Goal: Complete application form

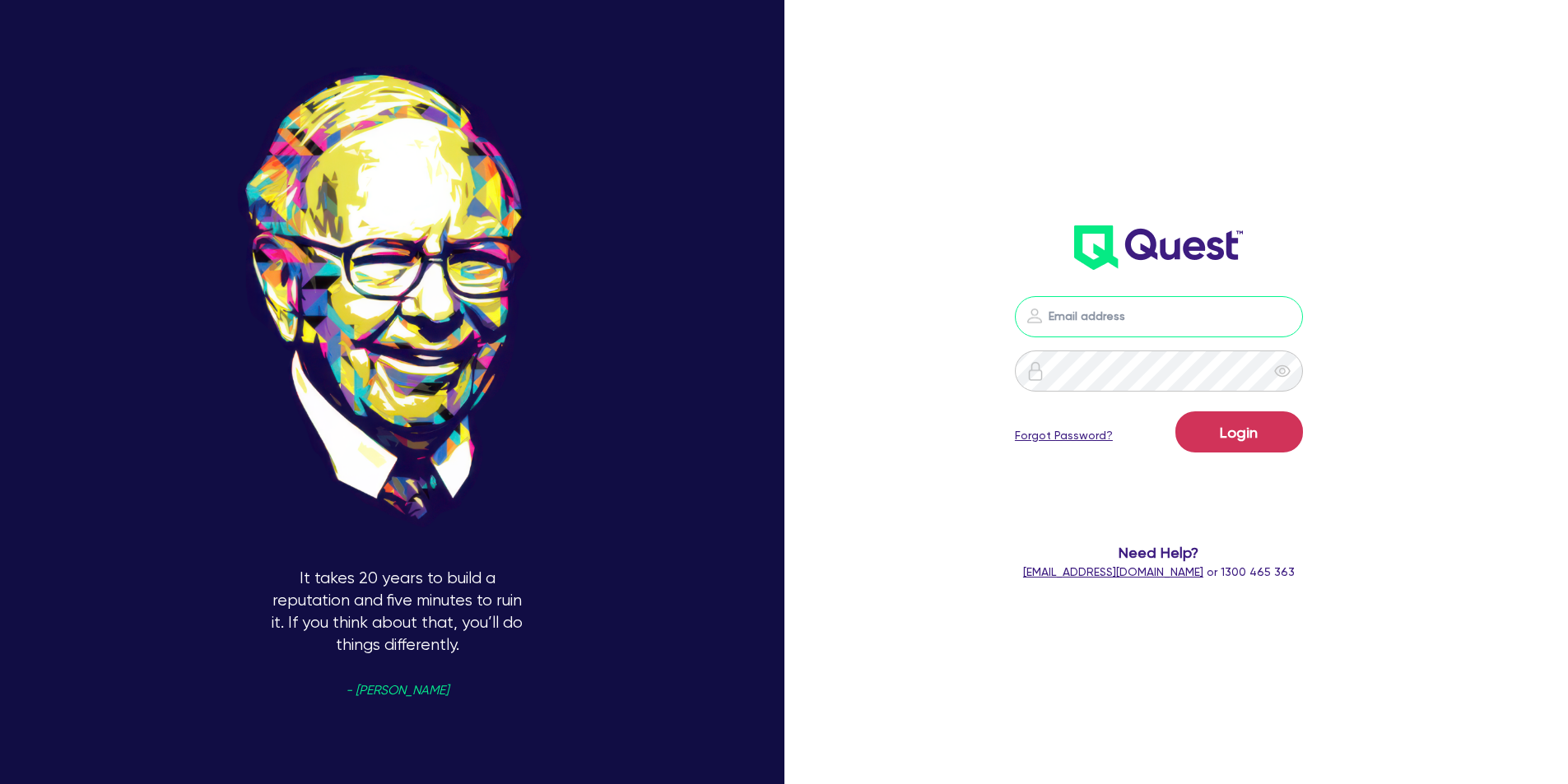
click at [1122, 320] on input "email" at bounding box center [1158, 317] width 288 height 41
click at [1086, 306] on input "email" at bounding box center [1158, 317] width 288 height 41
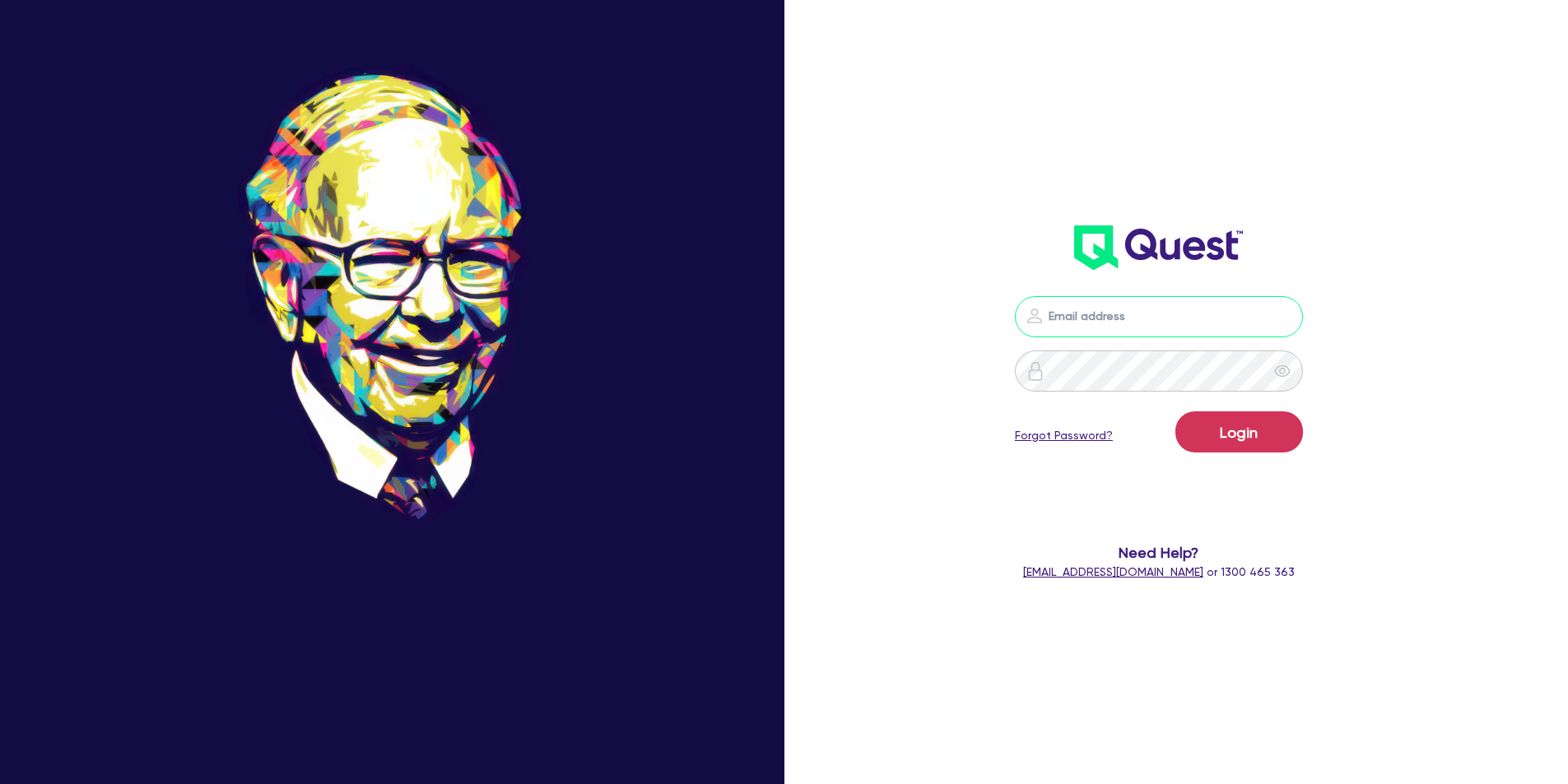
click at [1062, 317] on input "email" at bounding box center [1158, 317] width 288 height 41
type input "[EMAIL_ADDRESS][DOMAIN_NAME]"
click at [1249, 436] on button "Login" at bounding box center [1239, 432] width 127 height 41
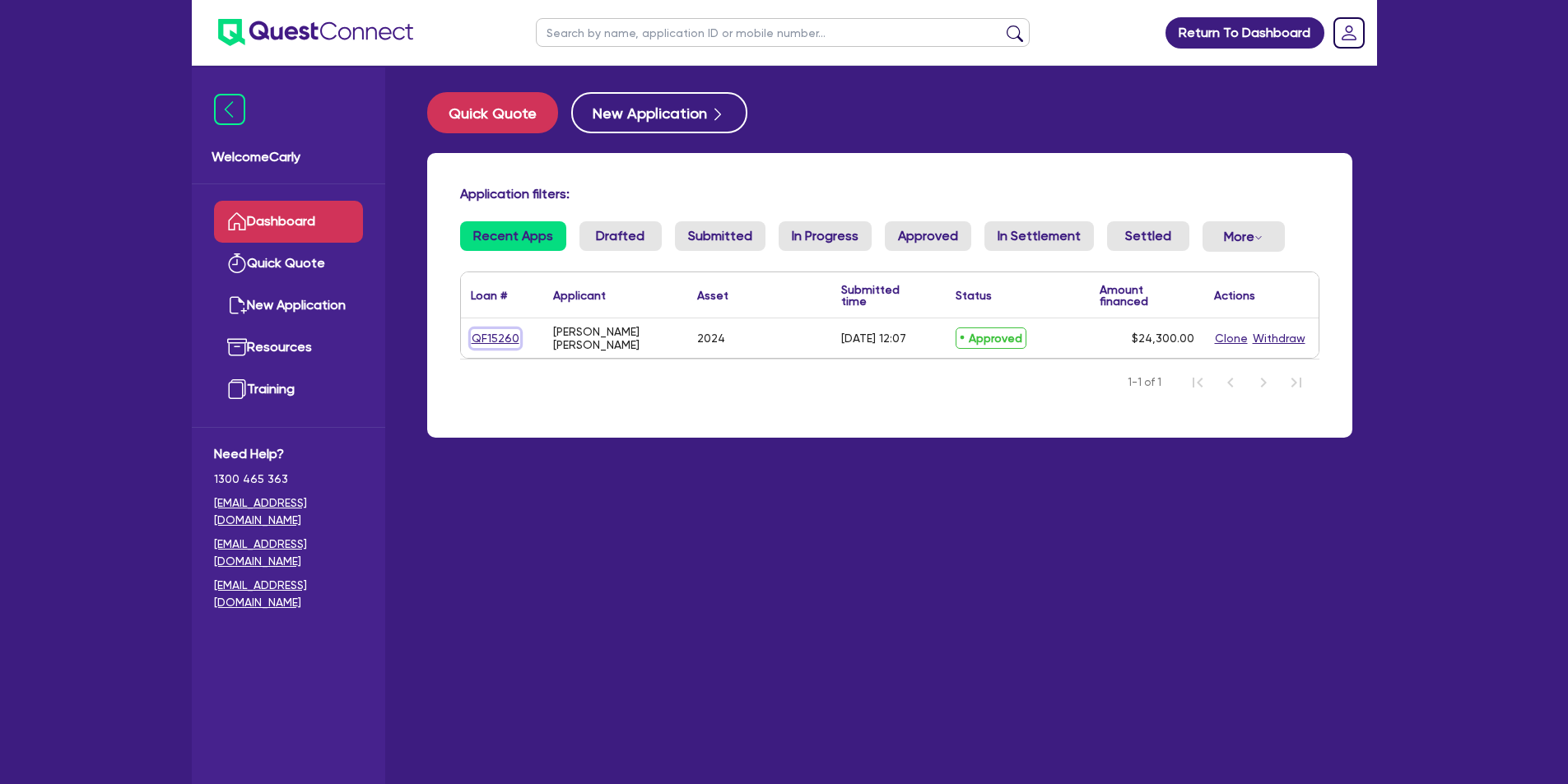
click at [499, 336] on link "QF15260" at bounding box center [496, 338] width 49 height 19
select select "Quest Finance - Own Book"
select select "CARS_AND_LIGHT_TRUCKS"
select select "PASSENGER_VEHICLES"
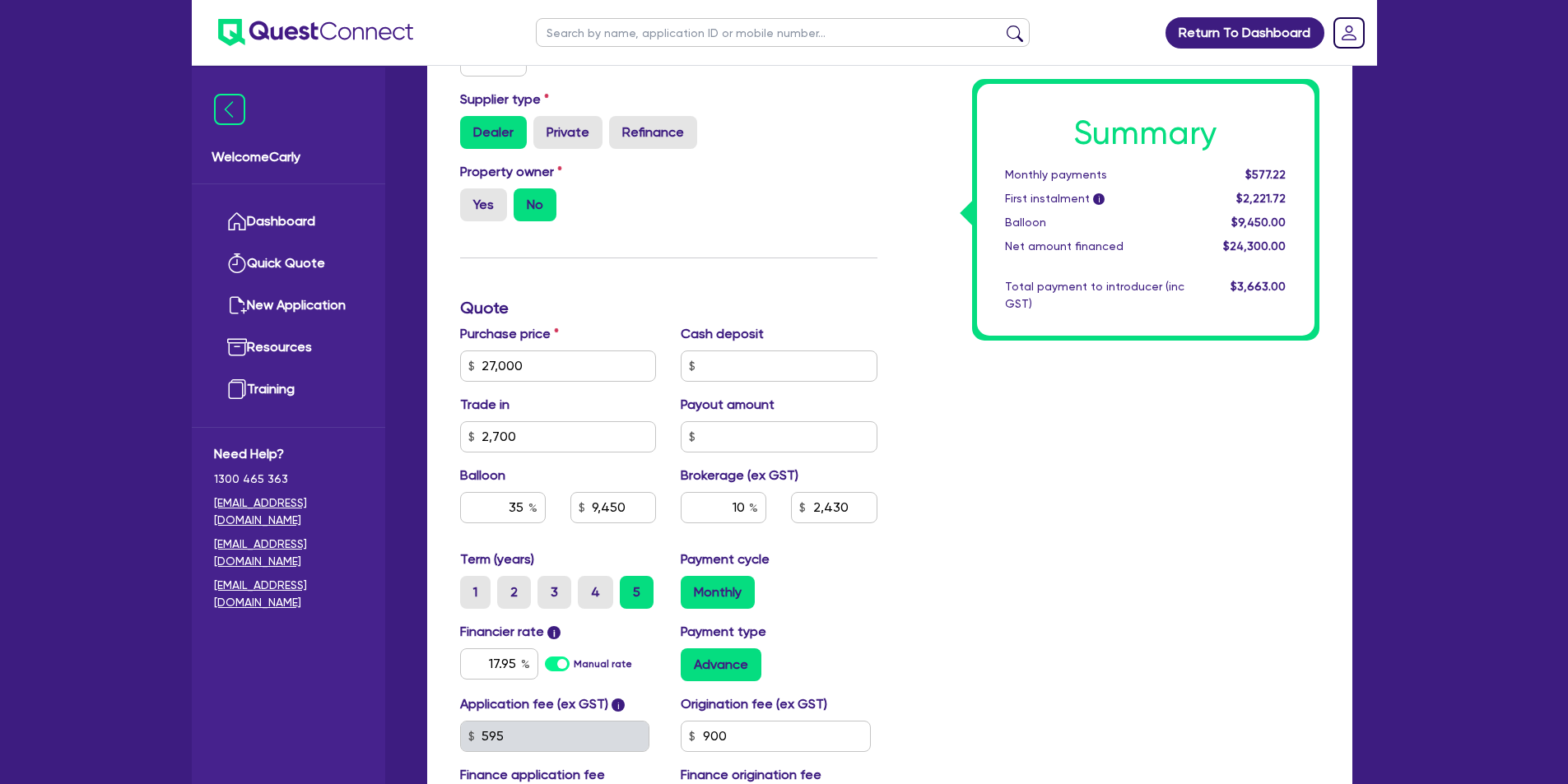
scroll to position [659, 0]
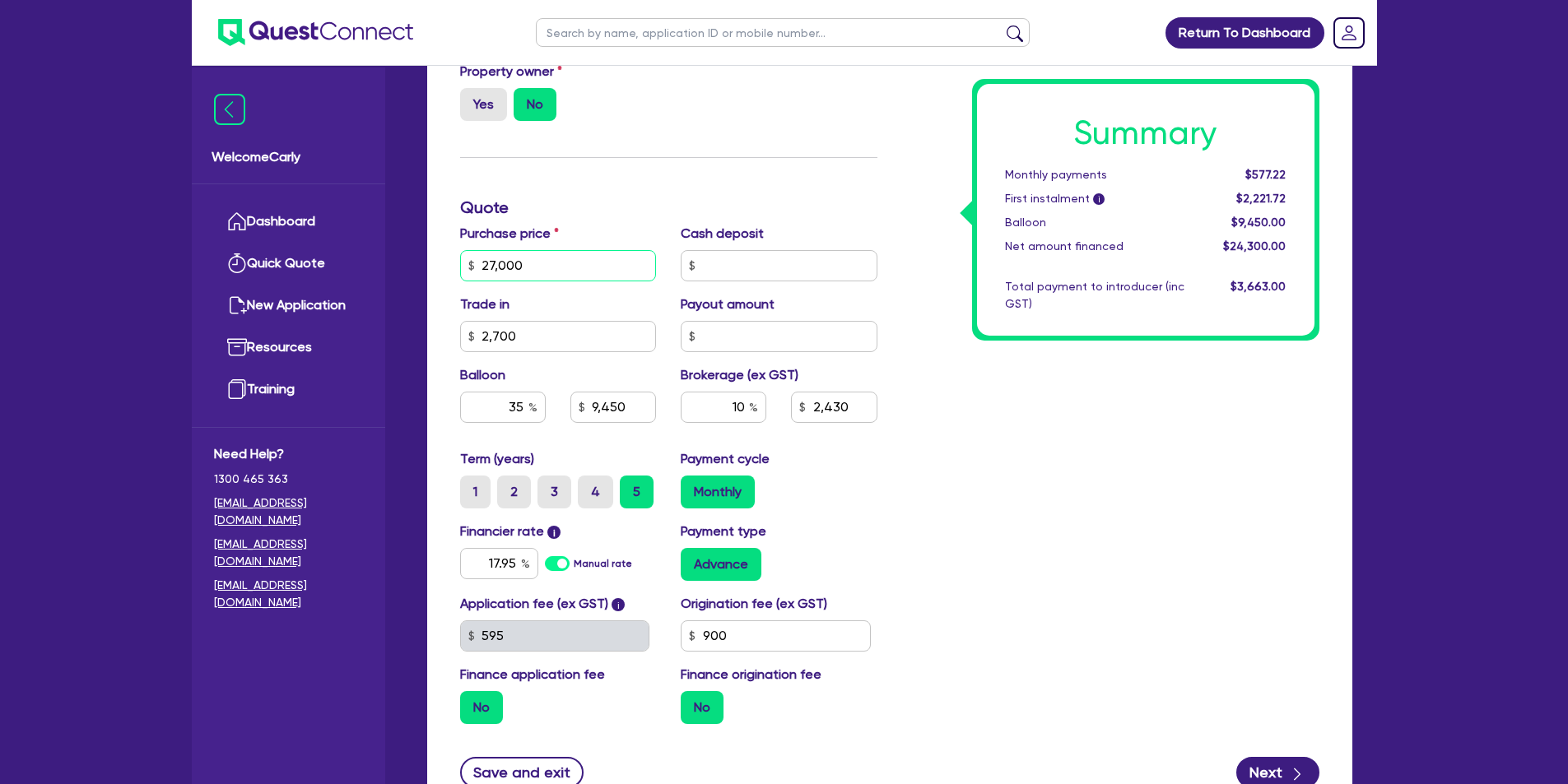
drag, startPoint x: 537, startPoint y: 265, endPoint x: 480, endPoint y: 272, distance: 57.4
click at [480, 272] on input "27,000" at bounding box center [558, 266] width 197 height 31
type input "1"
type input "2,700"
type input "9,450"
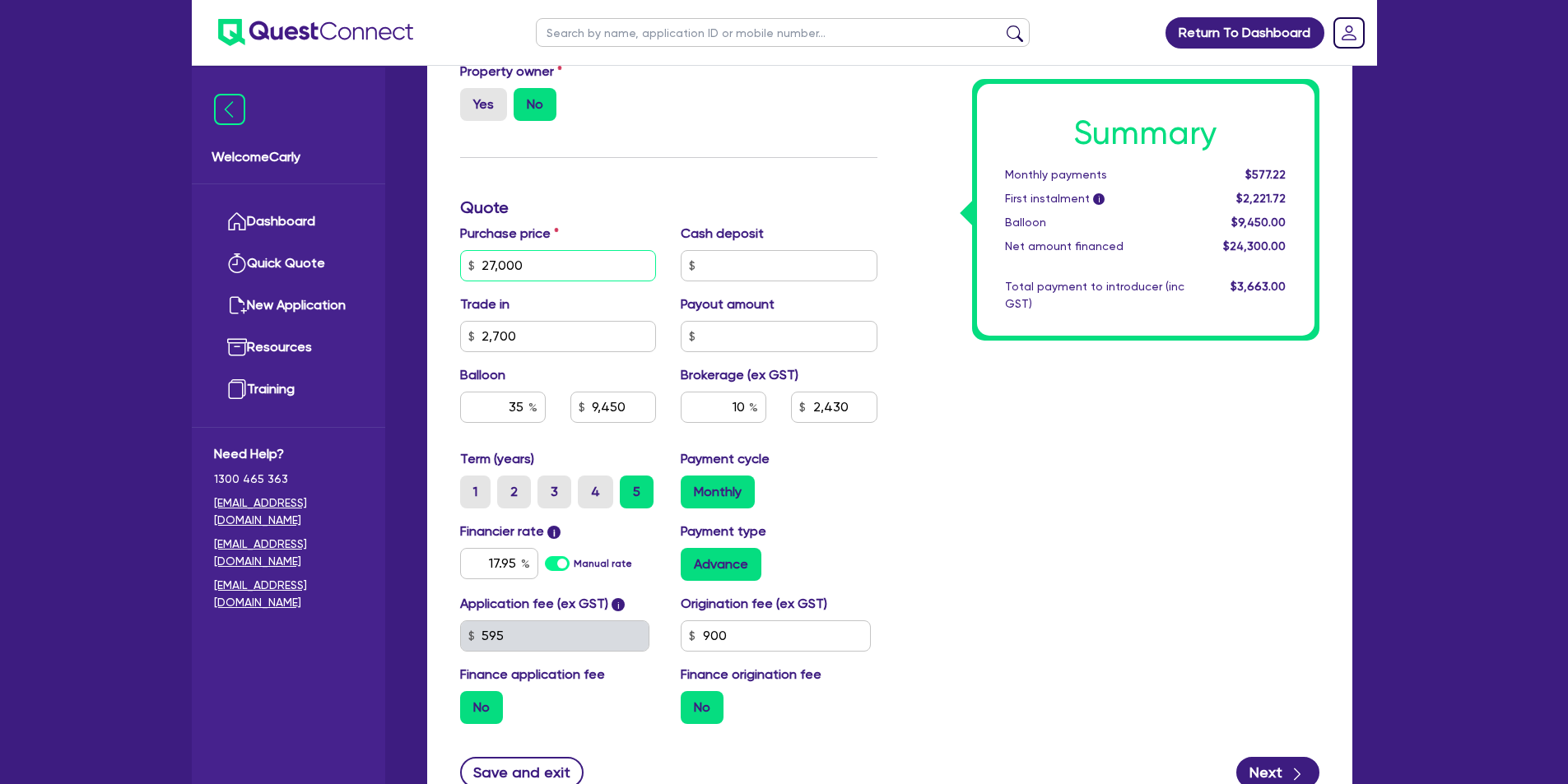
type input "2,430"
type input "14"
type input "2,700"
type input "9,450"
type input "2,430"
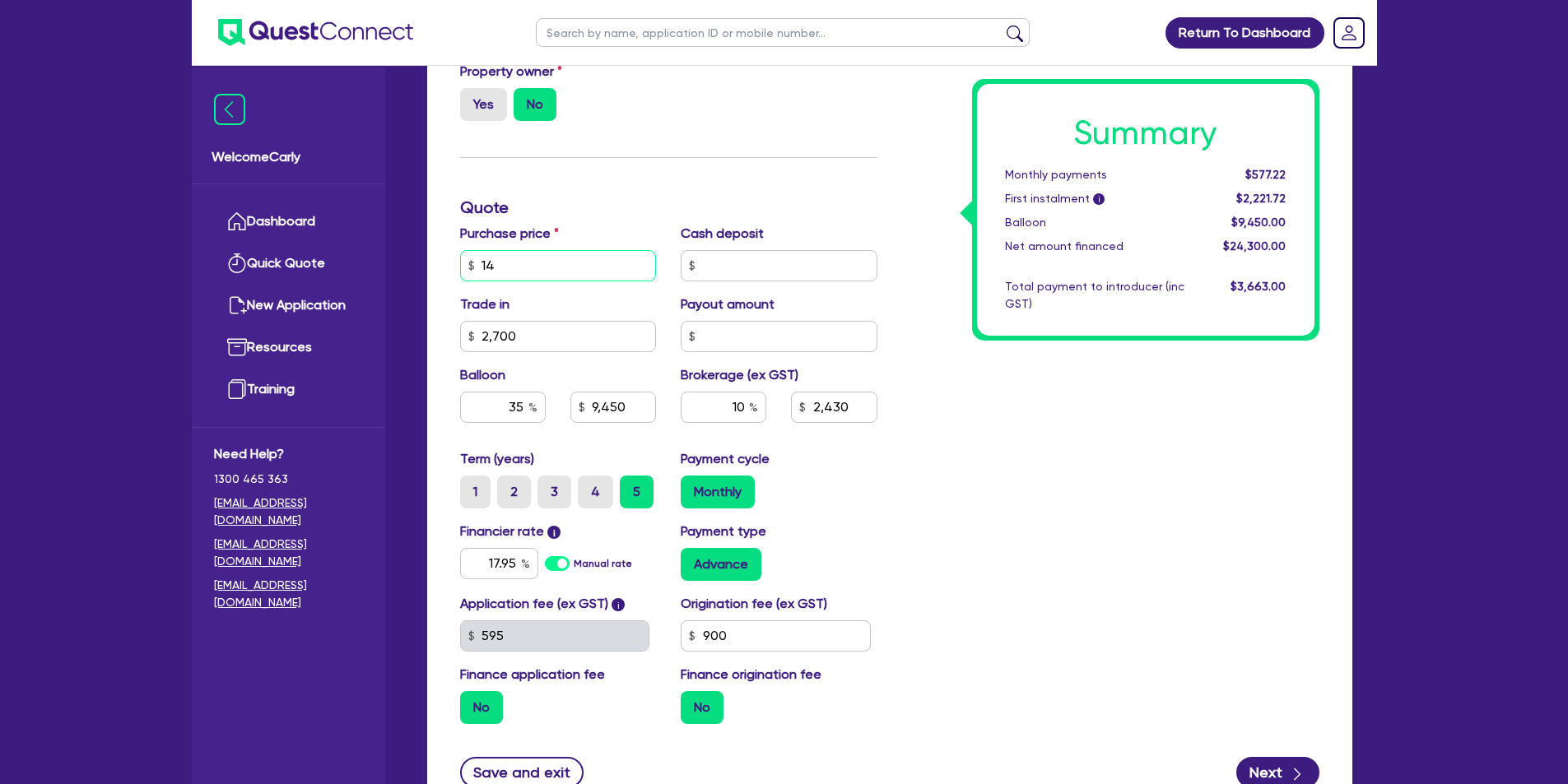
type input "145"
type input "2,700"
type input "9,450"
type input "2,430"
type input "1,450"
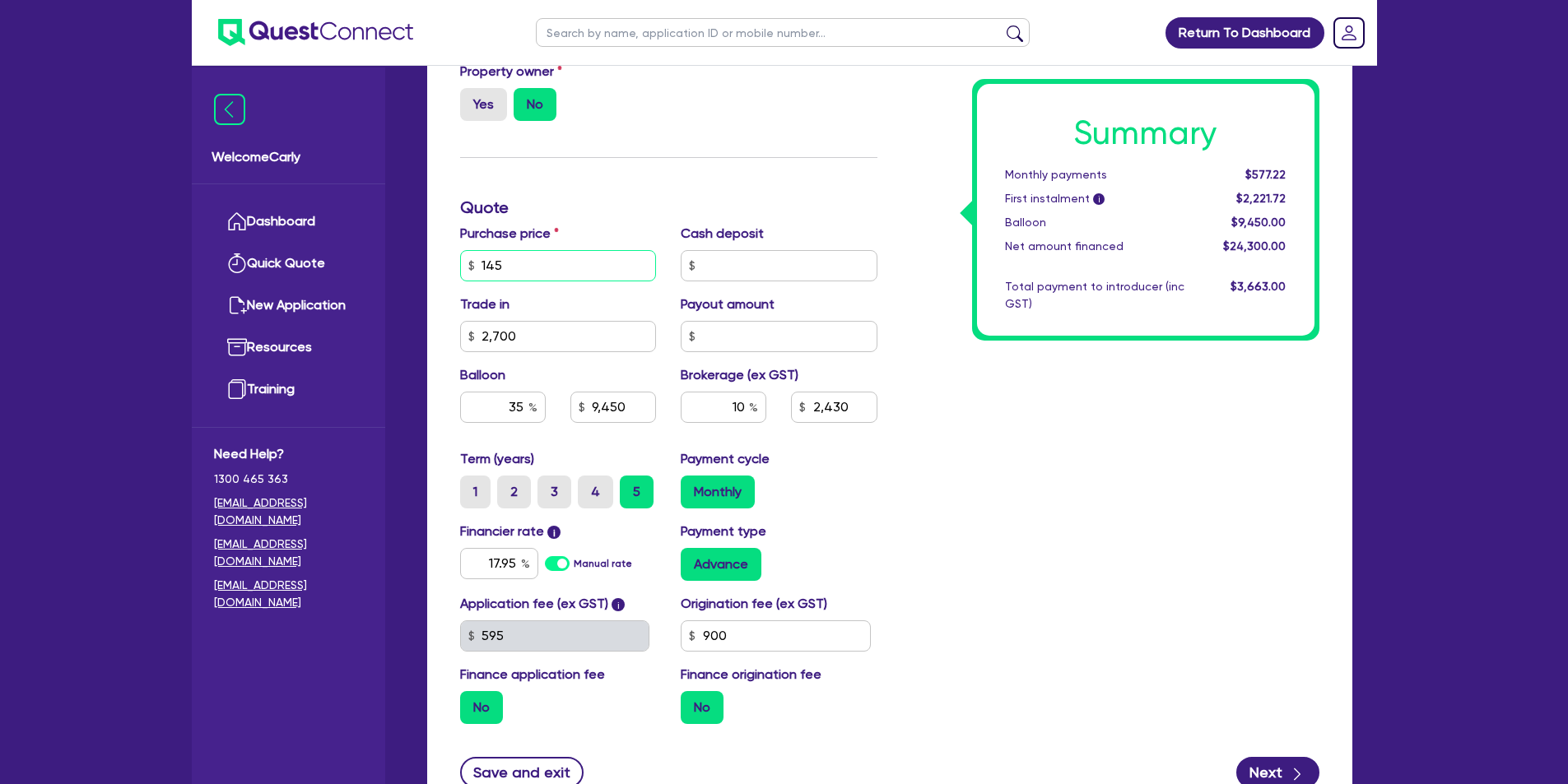
type input "2,700"
type input "9,450"
type input "2,430"
type input "14,500"
type input "2,700"
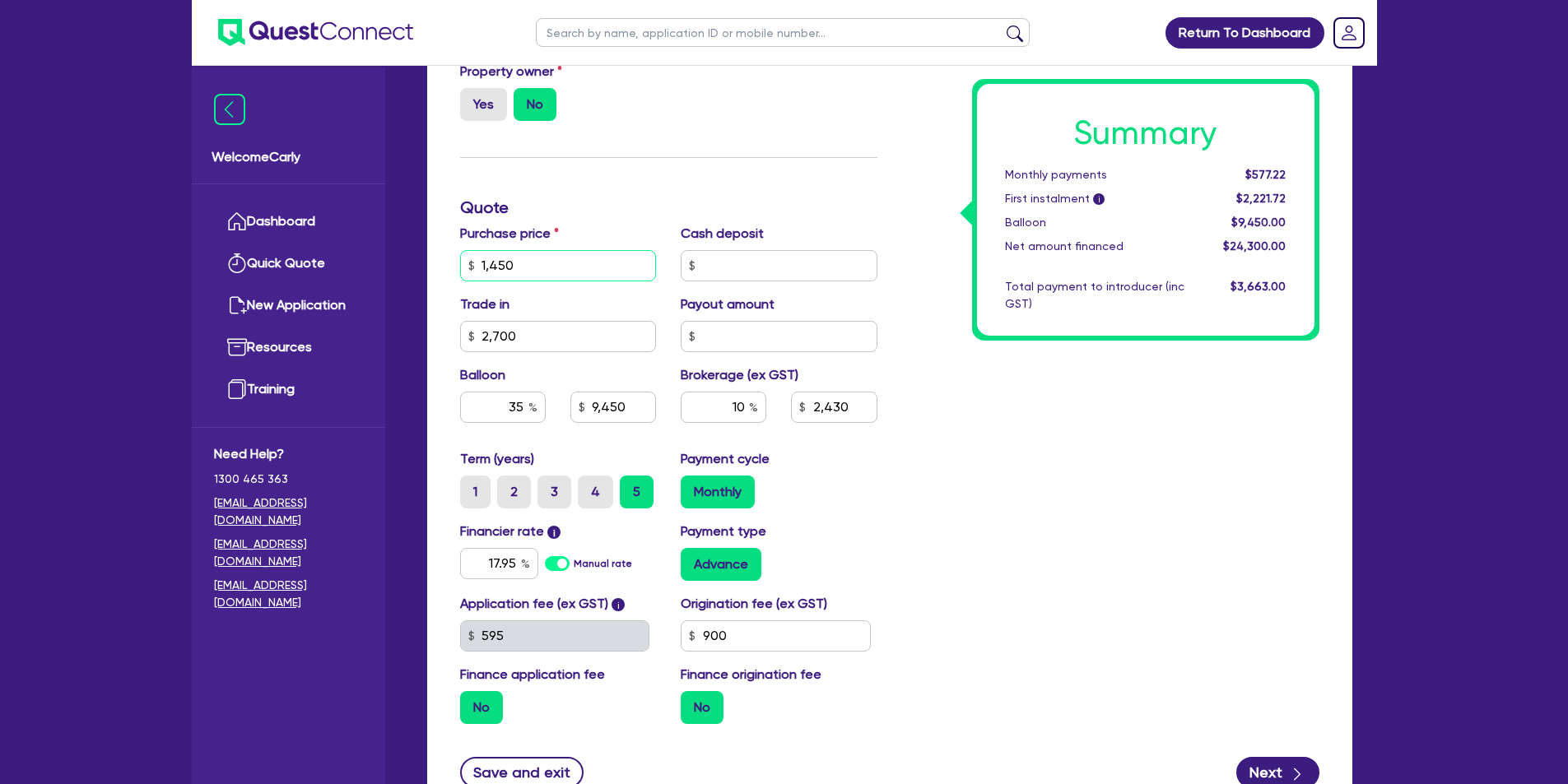
type input "9,450"
type input "2,430"
type input "14,500"
type input "2,700"
type input "9,450"
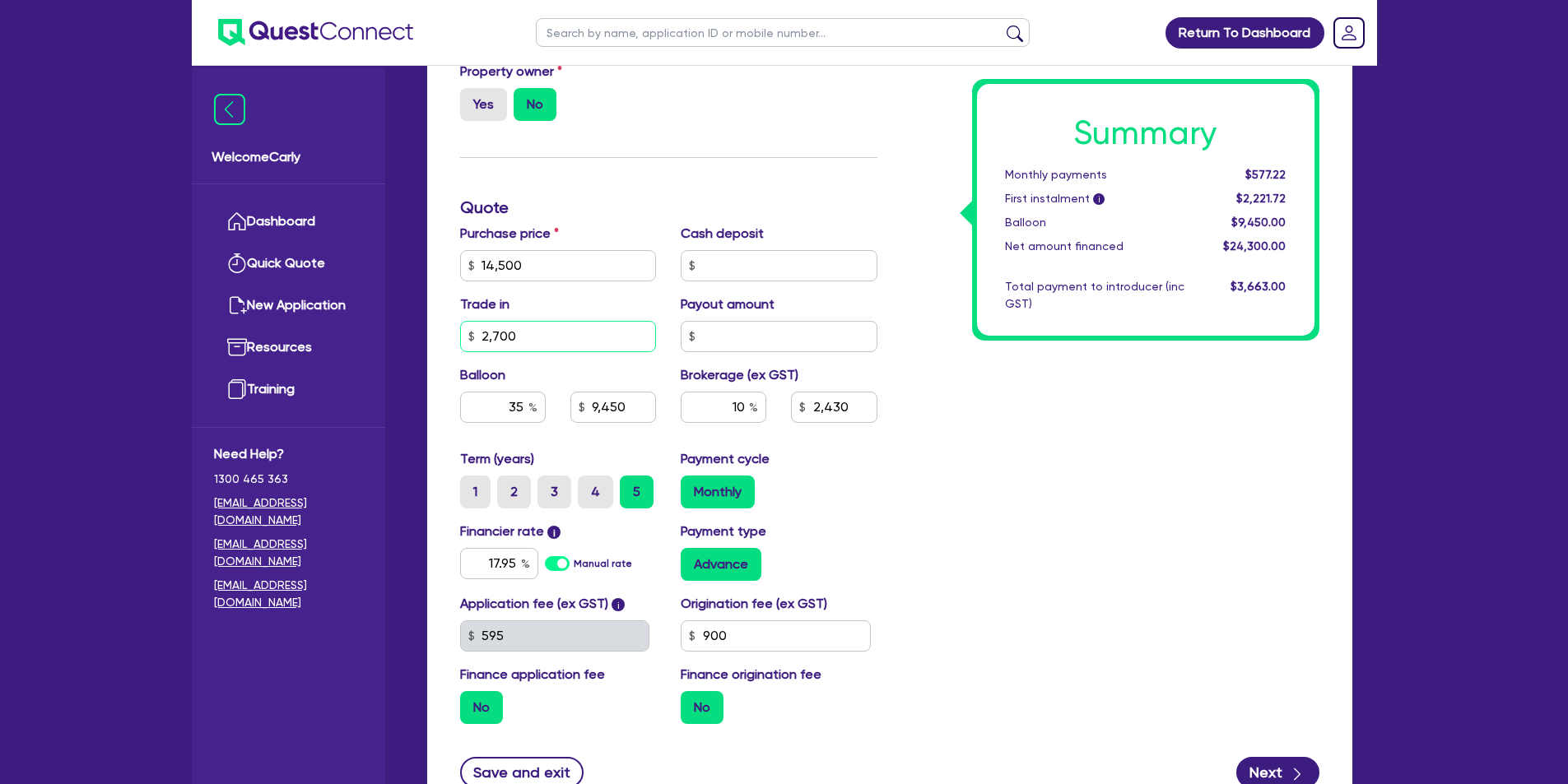
type input "2,430"
click at [563, 333] on input "2,700" at bounding box center [558, 337] width 197 height 31
type input "2,700"
type input "5,075"
type input "1,180"
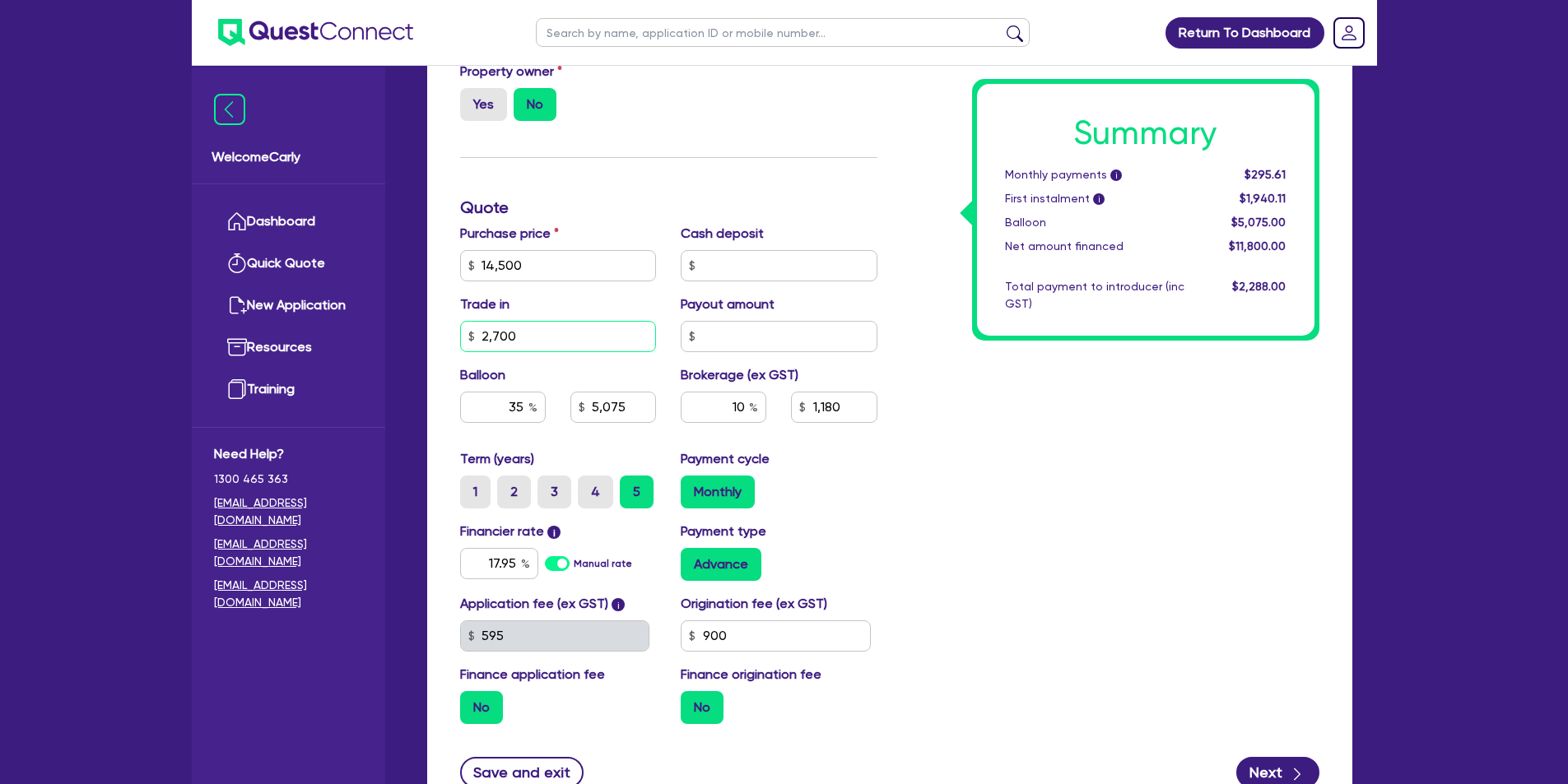
drag, startPoint x: 563, startPoint y: 335, endPoint x: 480, endPoint y: 338, distance: 83.1
click at [480, 338] on input "2,700" at bounding box center [558, 337] width 197 height 31
type input "1"
type input "5,075"
type input "1,180"
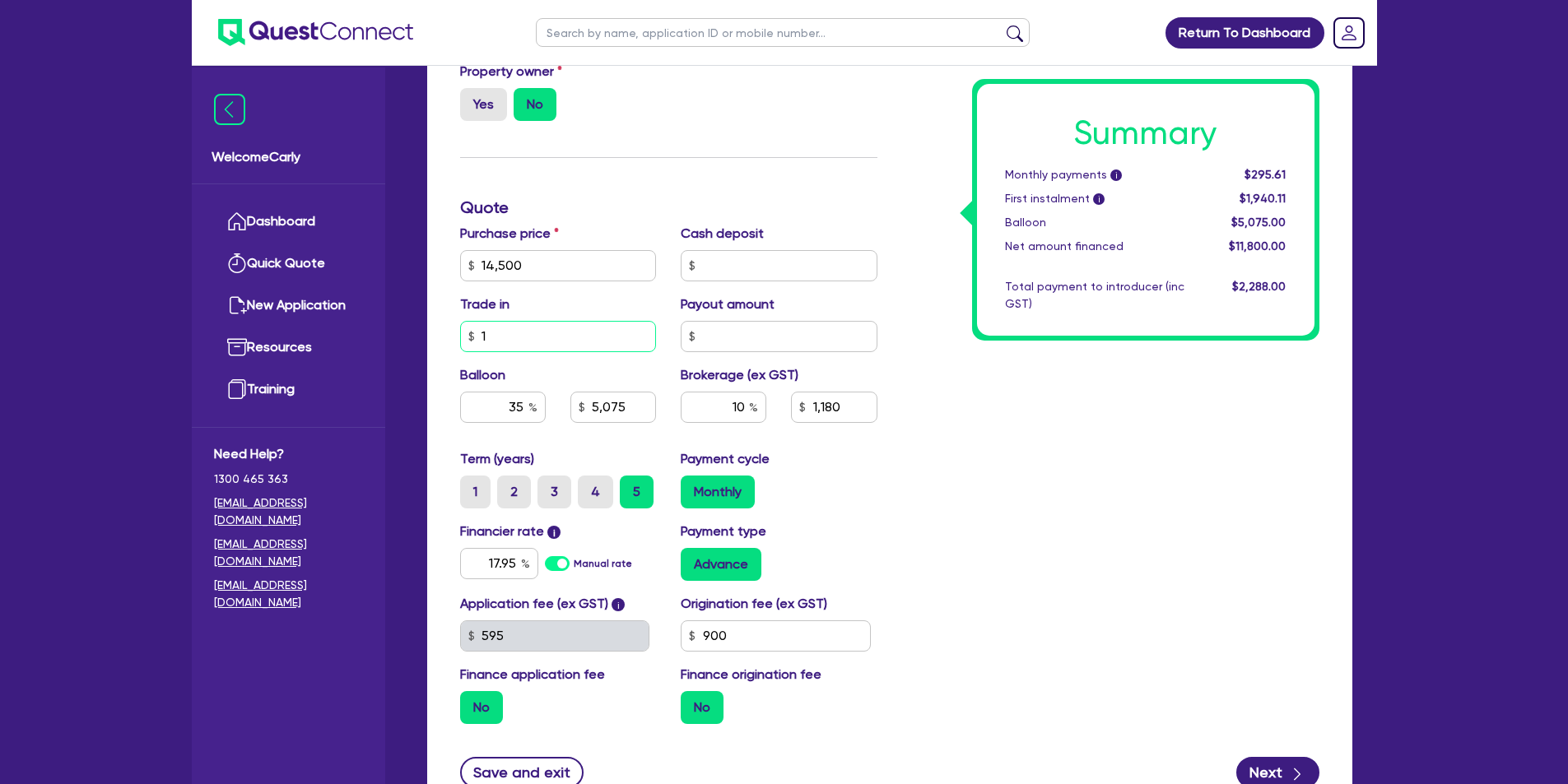
type input "14"
type input "5,075"
type input "1,180"
type input "145"
type input "5,075"
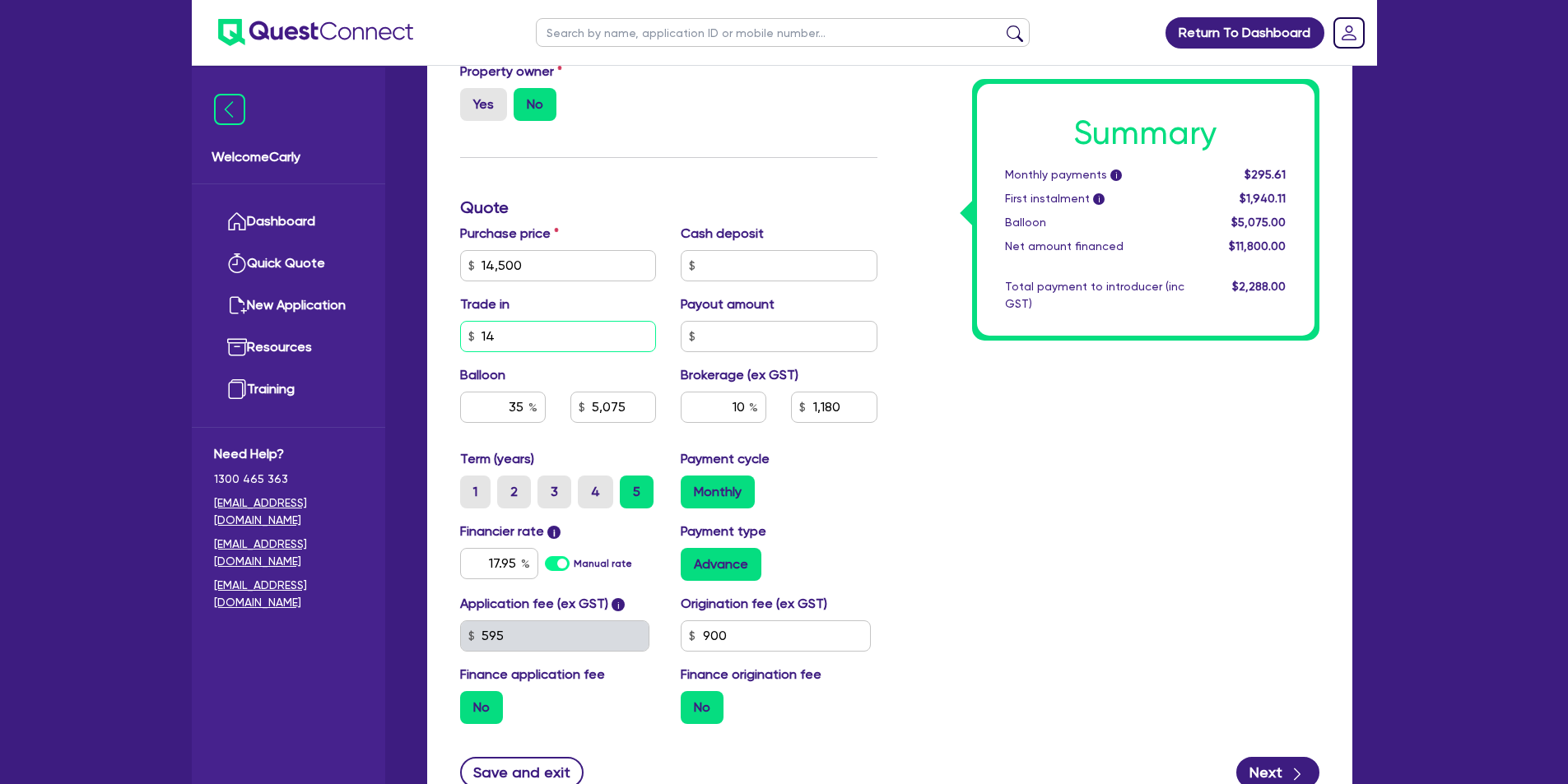
type input "1,180"
type input "1,450"
type input "5,075"
type input "1,180"
type input "1,450"
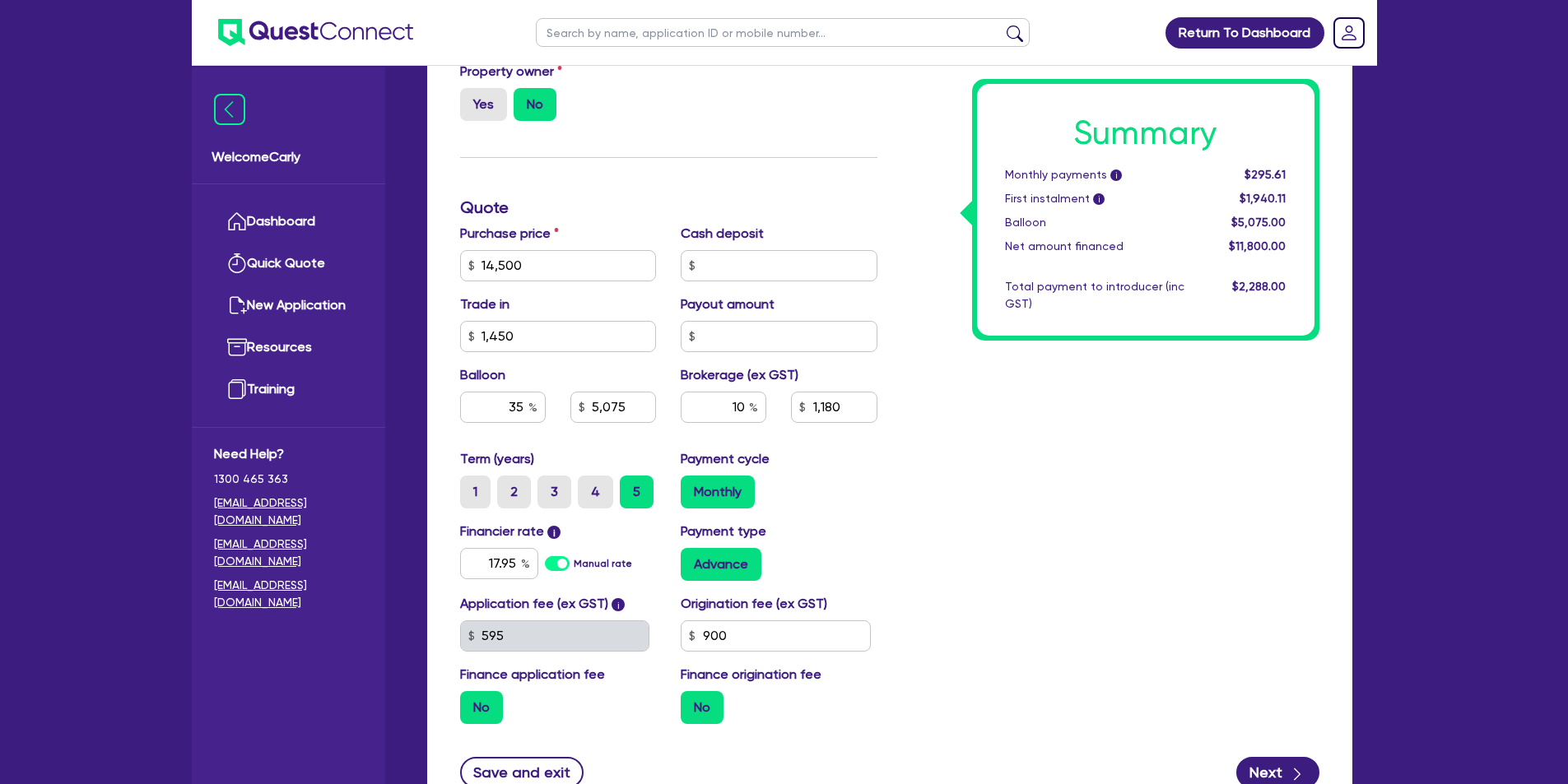
type input "5,075"
type input "1,180"
click at [741, 186] on div "Funding Options Who will be funding this deal? Select I will fund 100% I will c…" at bounding box center [668, 208] width 442 height 1059
type input "5,075"
type input "1,305"
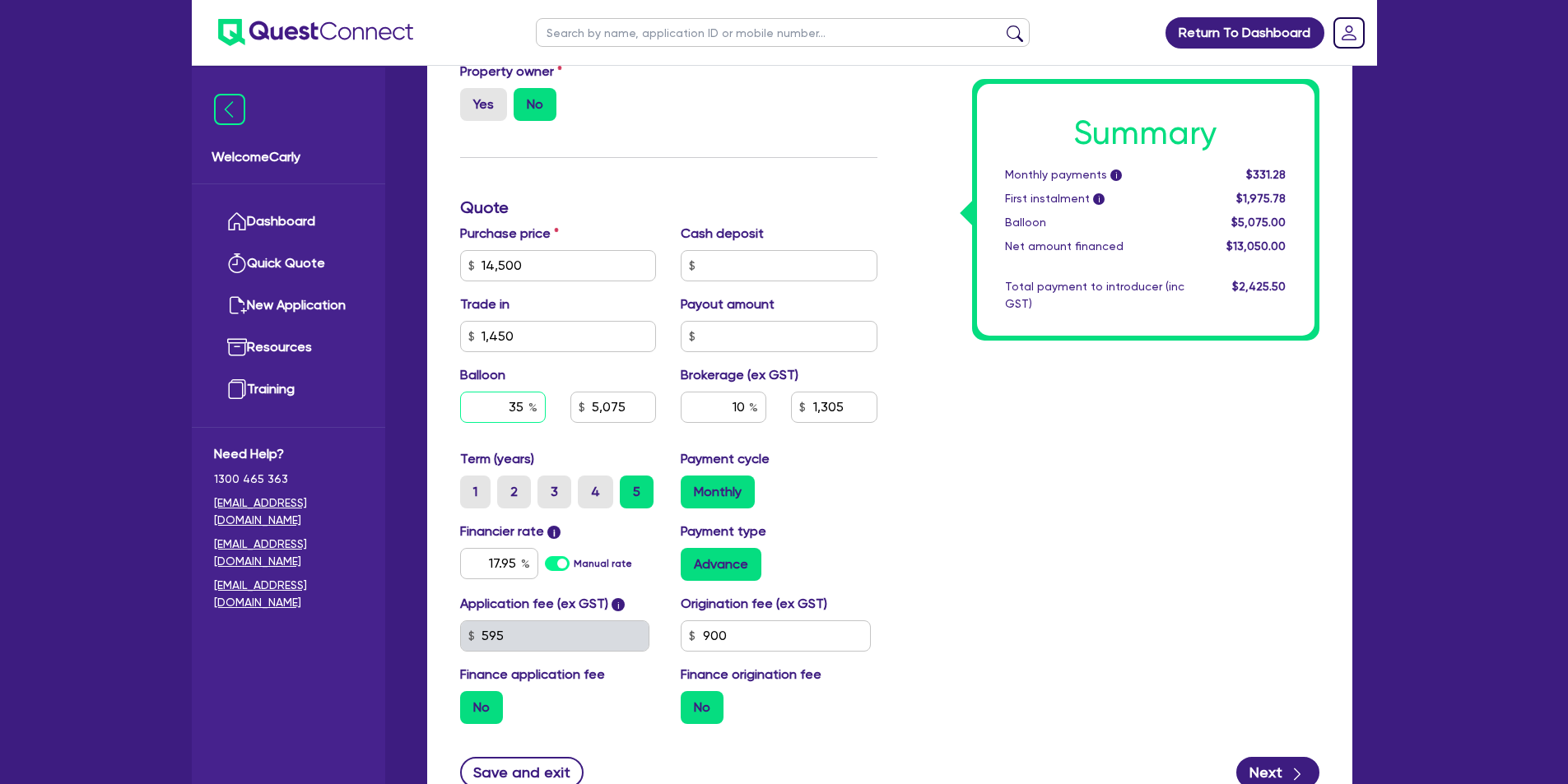
click at [529, 407] on div "35" at bounding box center [503, 407] width 86 height 31
type input "0"
type input "5,075"
type input "1,305"
type input "0"
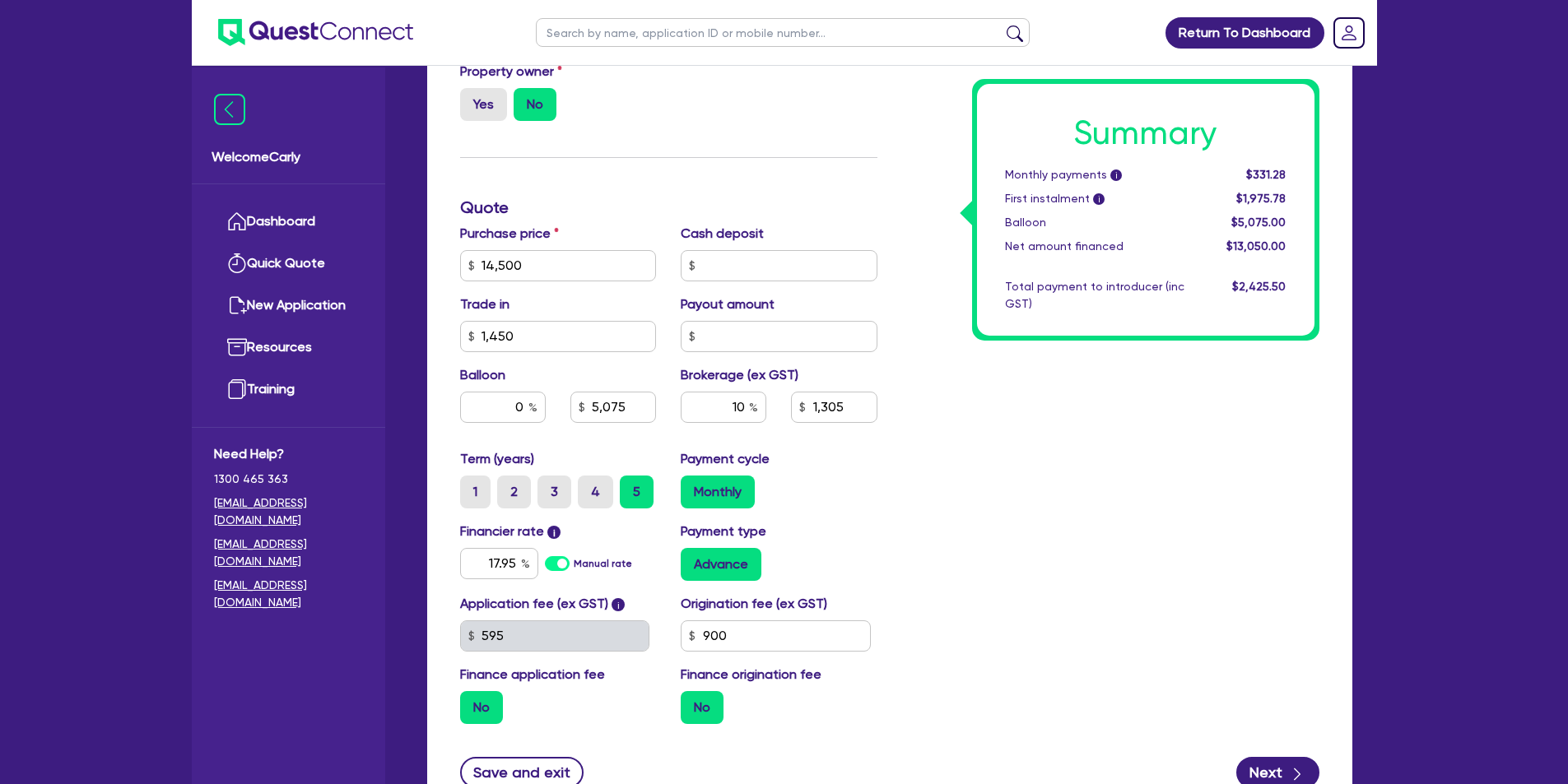
type input "5,075"
type input "1,305"
click at [662, 178] on div "Funding Options Who will be funding this deal? Select I will fund 100% I will c…" at bounding box center [668, 208] width 442 height 1059
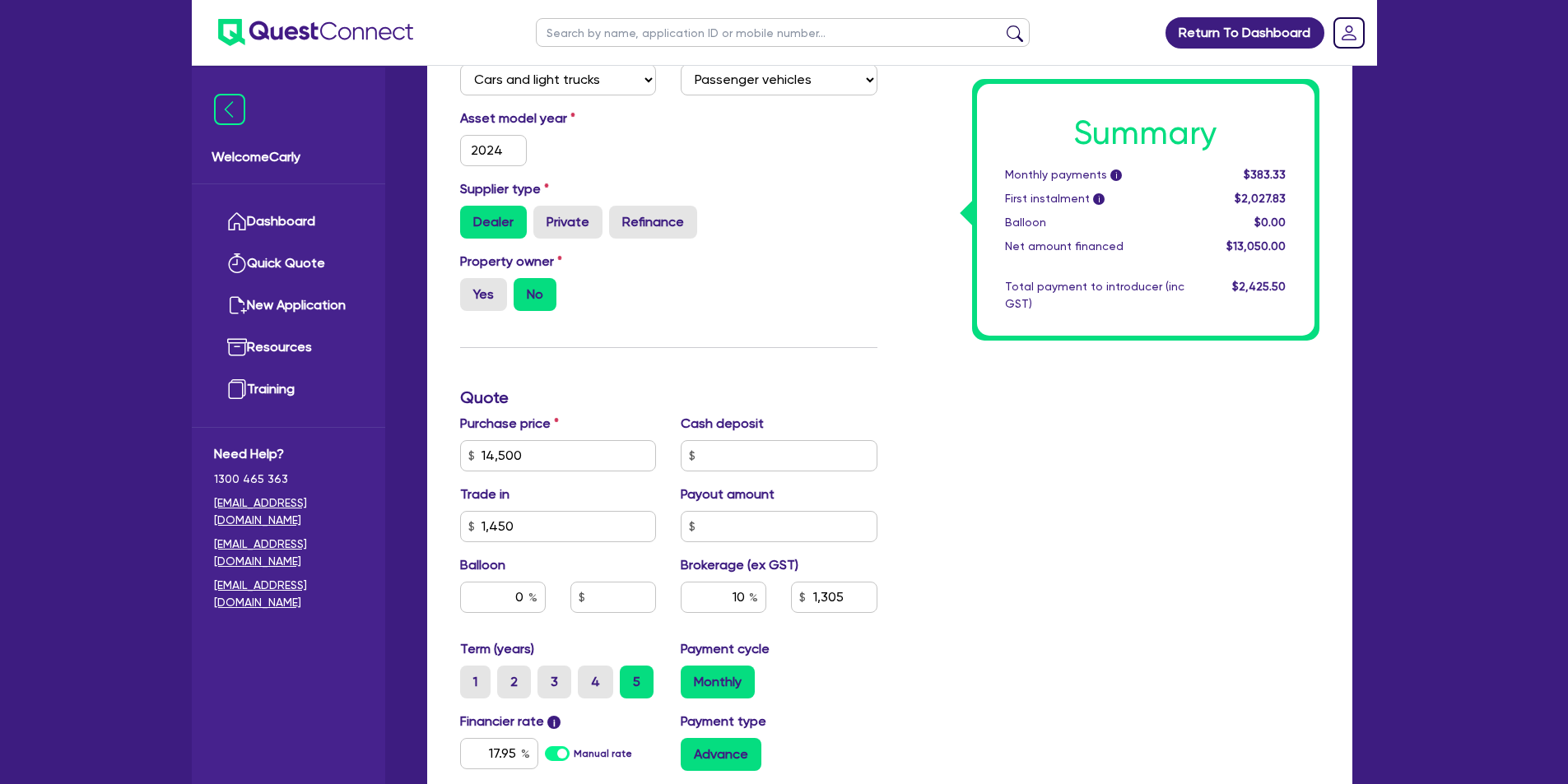
scroll to position [467, 0]
drag, startPoint x: 540, startPoint y: 456, endPoint x: 472, endPoint y: 456, distance: 68.0
click at [472, 456] on div "14,500" at bounding box center [558, 457] width 197 height 31
click at [544, 449] on input "14,500" at bounding box center [558, 457] width 197 height 31
drag, startPoint x: 521, startPoint y: 460, endPoint x: 391, endPoint y: 453, distance: 130.2
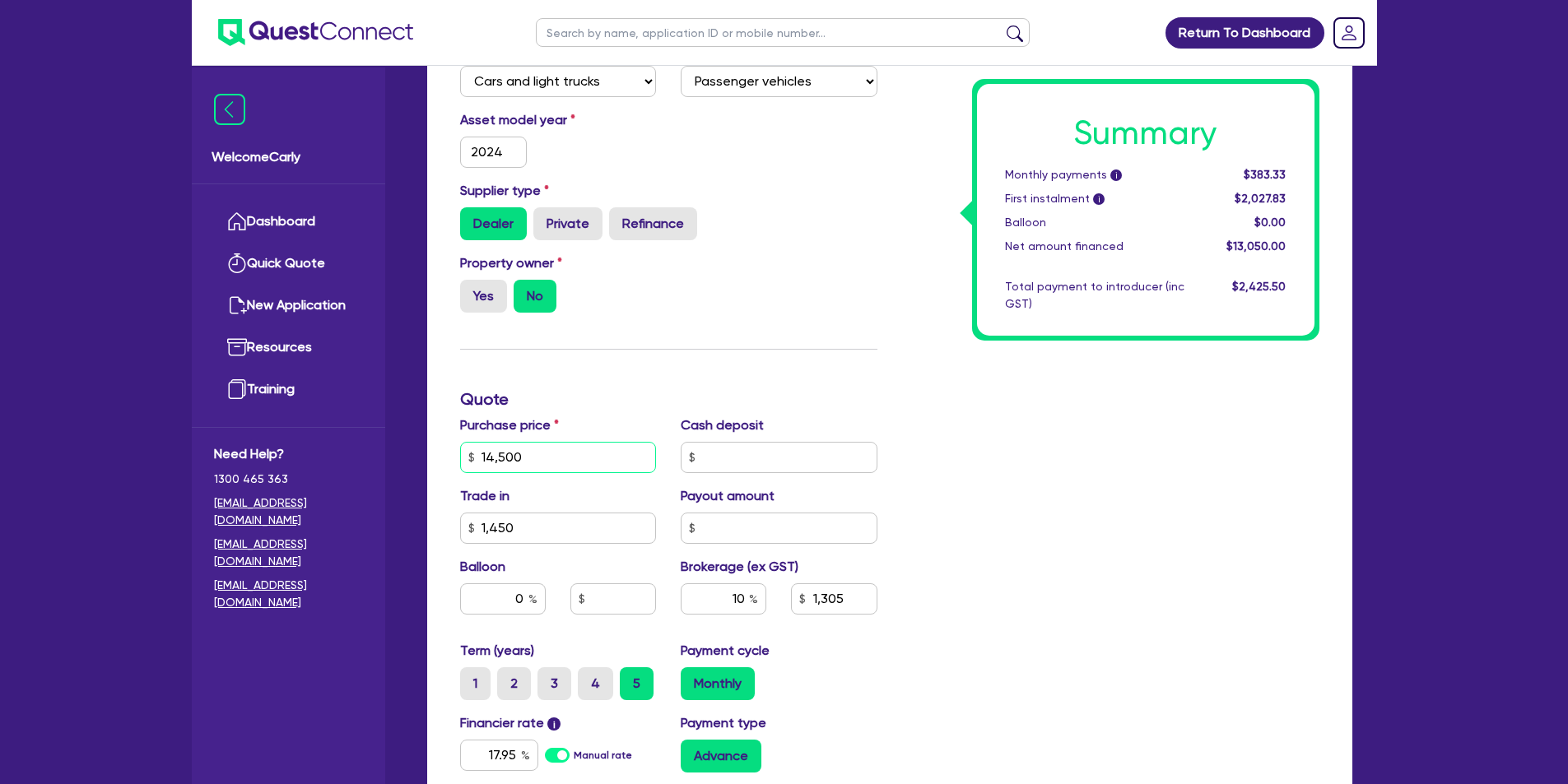
click at [391, 453] on div "Welcome Carly Dashboard Quick Quote New Application Resources Training Need Hel…" at bounding box center [785, 324] width 1186 height 1581
type input "1"
type input "1,305"
type input "14"
type input "1,305"
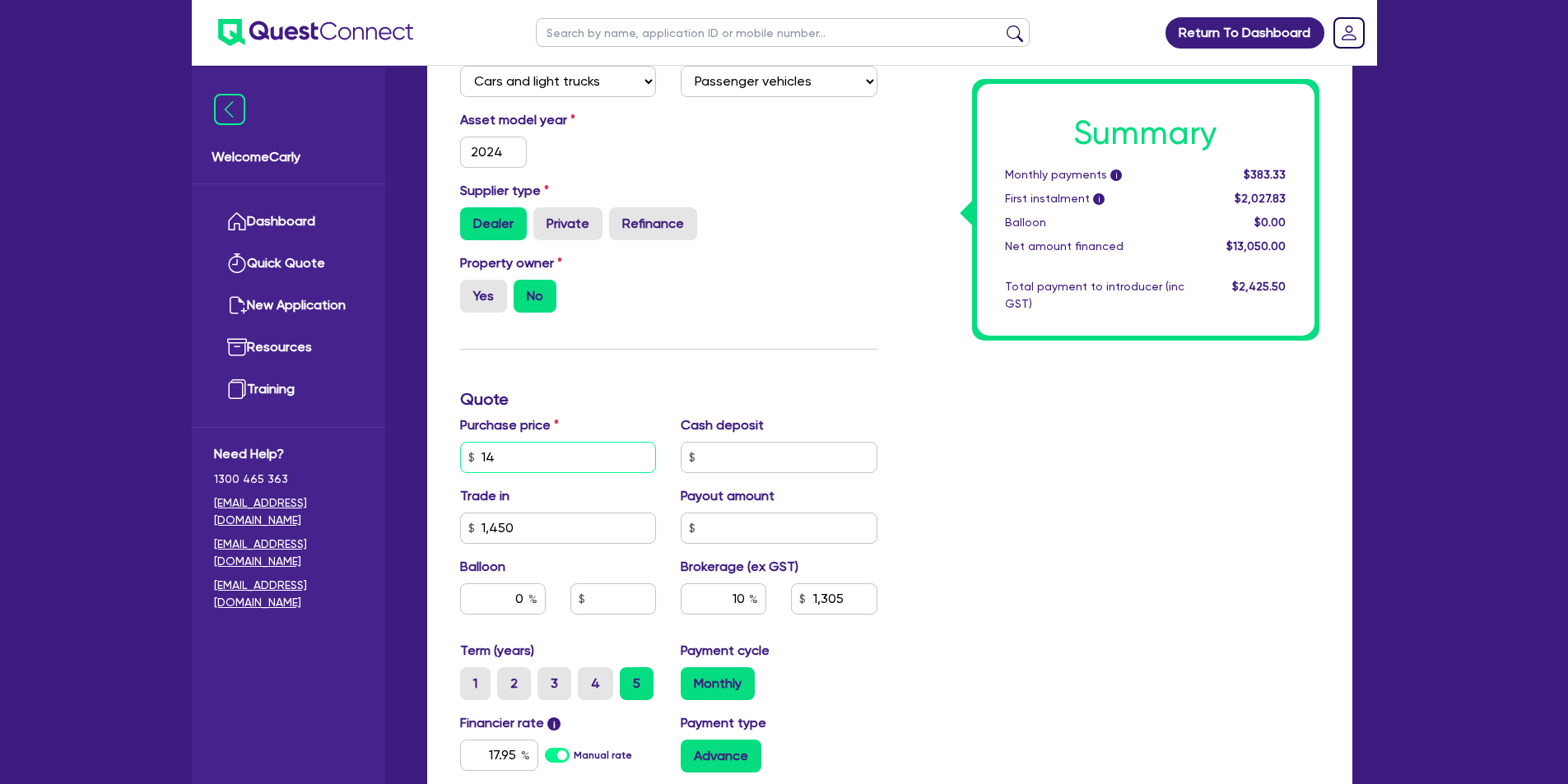
type input "149"
type input "1,305"
type input "1,496"
type input "1,305"
type input "14,965"
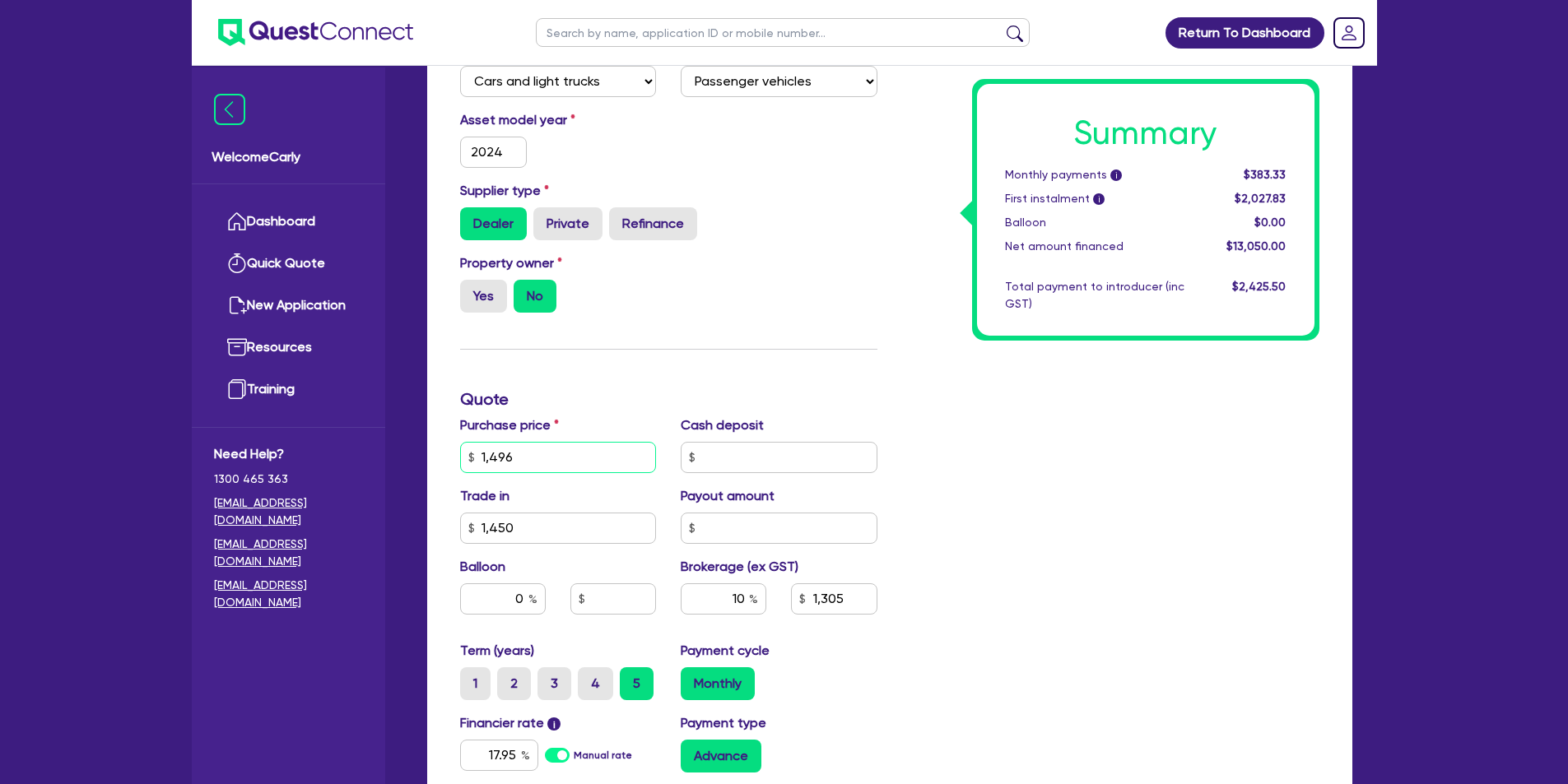
type input "1,305"
type input "14,965"
click at [521, 522] on input "1,450" at bounding box center [558, 529] width 197 height 31
type input "1,351.5"
drag, startPoint x: 521, startPoint y: 522, endPoint x: 481, endPoint y: 524, distance: 40.0
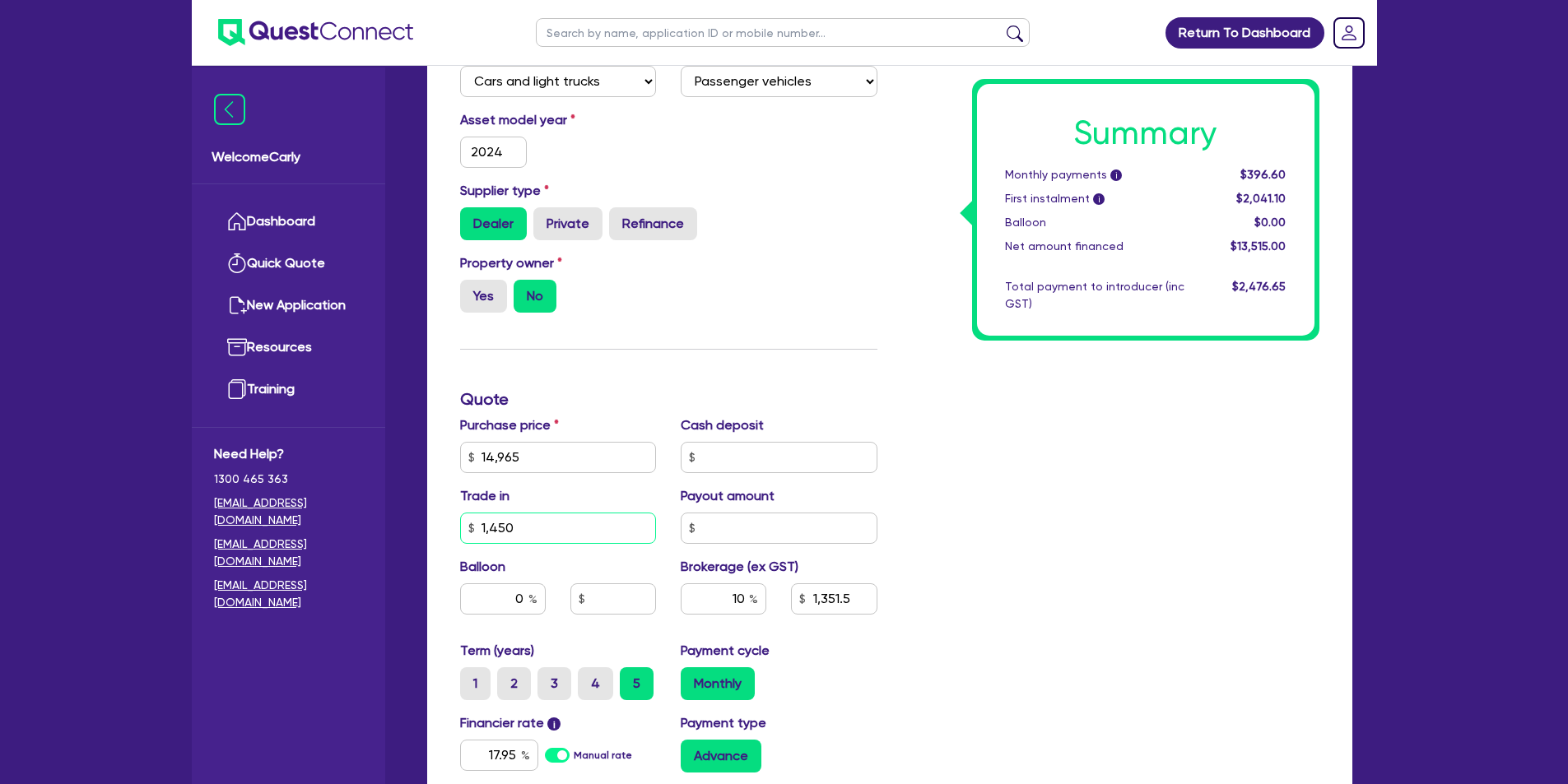
click at [481, 524] on input "1,450" at bounding box center [558, 529] width 197 height 31
type input "1"
type input "1,351.5"
type input "14"
type input "1,351.5"
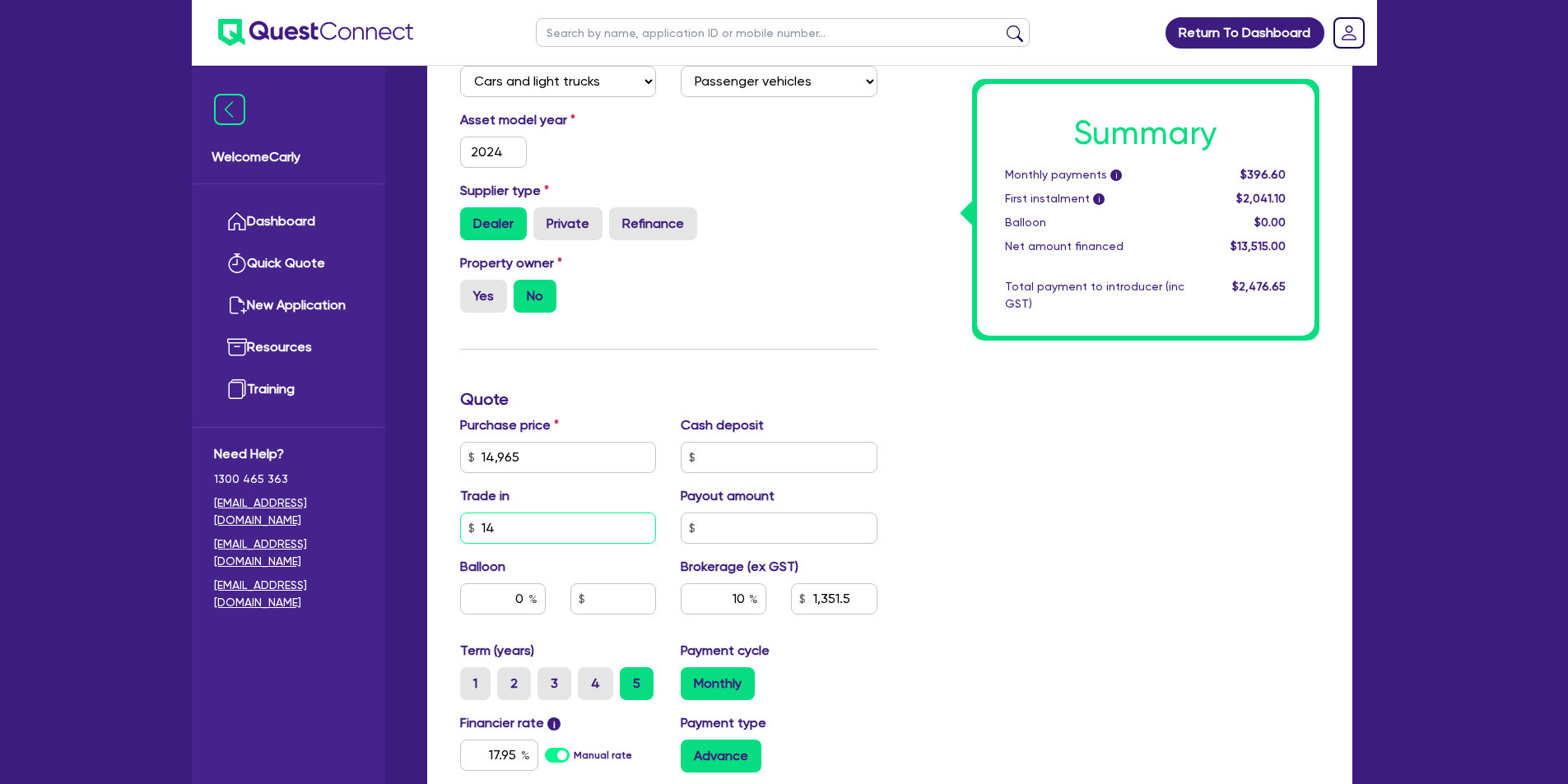
type input "149"
type input "1,351.5"
type input "1,497"
type input "1,351.5"
type input "1,497"
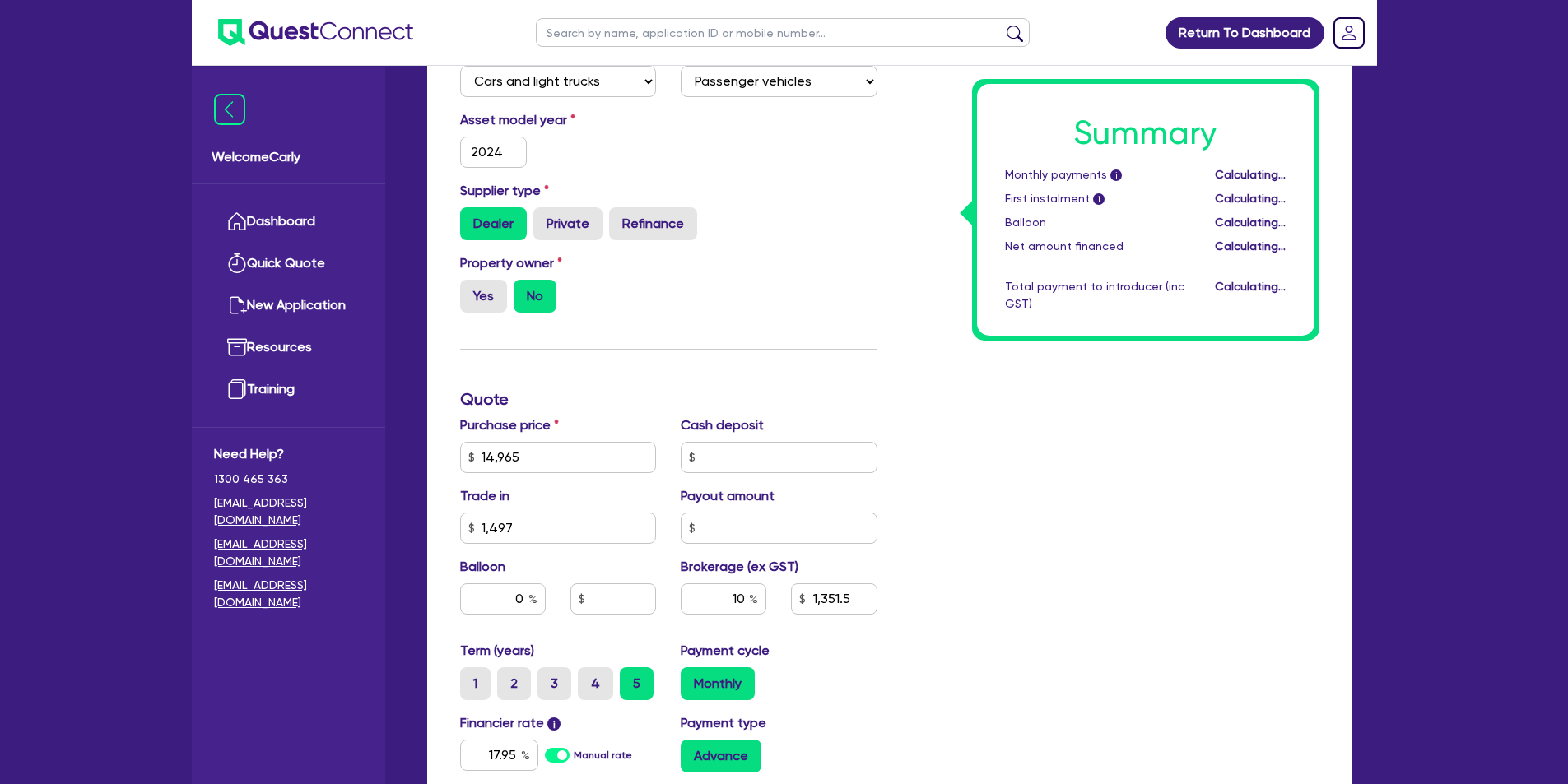
click at [804, 398] on h3 "Quote" at bounding box center [669, 400] width 417 height 20
type input "1,346.8"
drag, startPoint x: 514, startPoint y: 537, endPoint x: 454, endPoint y: 527, distance: 60.8
click at [454, 527] on div "Trade in 1,497" at bounding box center [558, 515] width 221 height 58
type input "2"
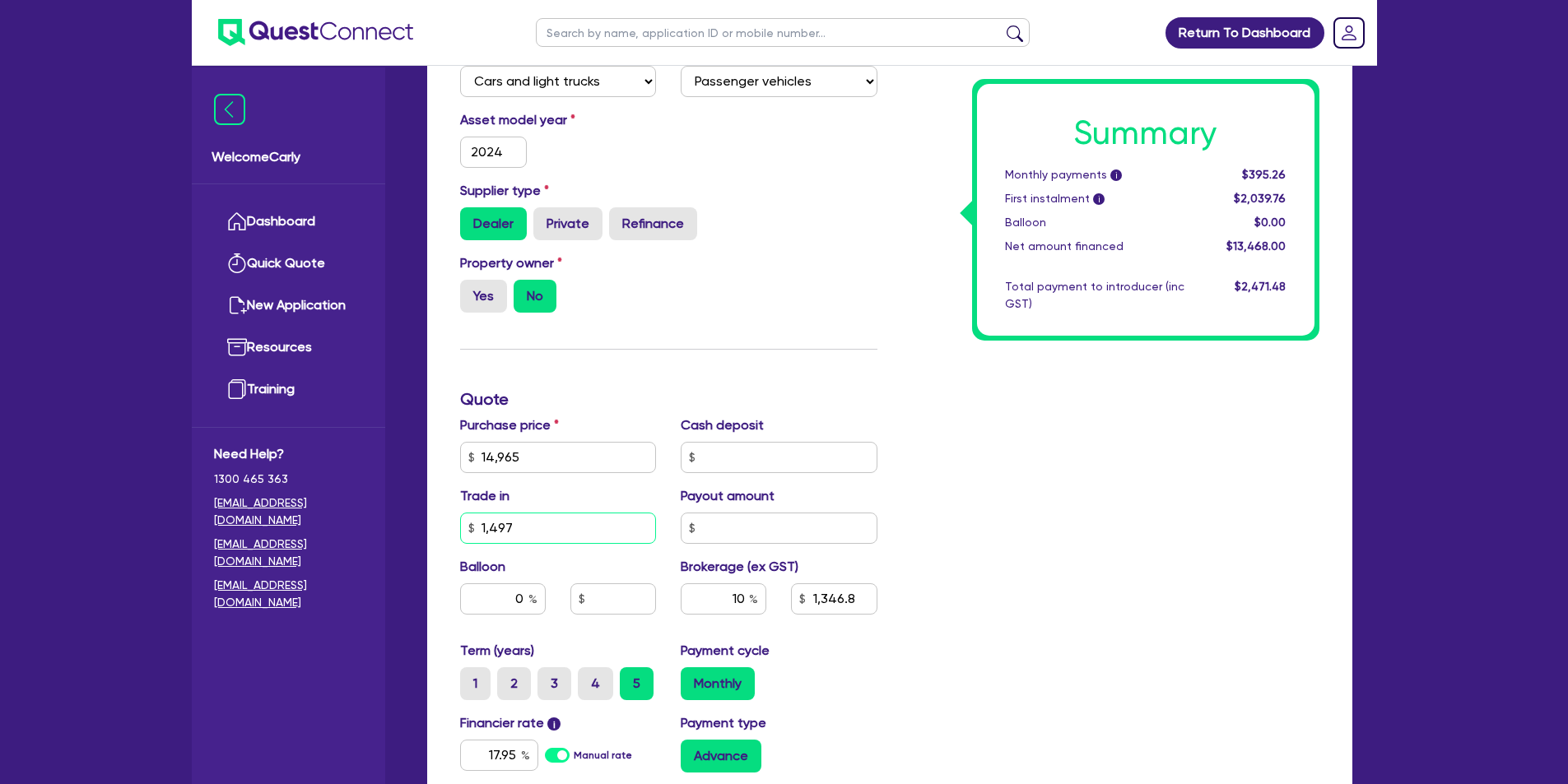
type input "1,346.8"
type input "29"
type input "1,346.8"
type input "296"
type input "1,346.8"
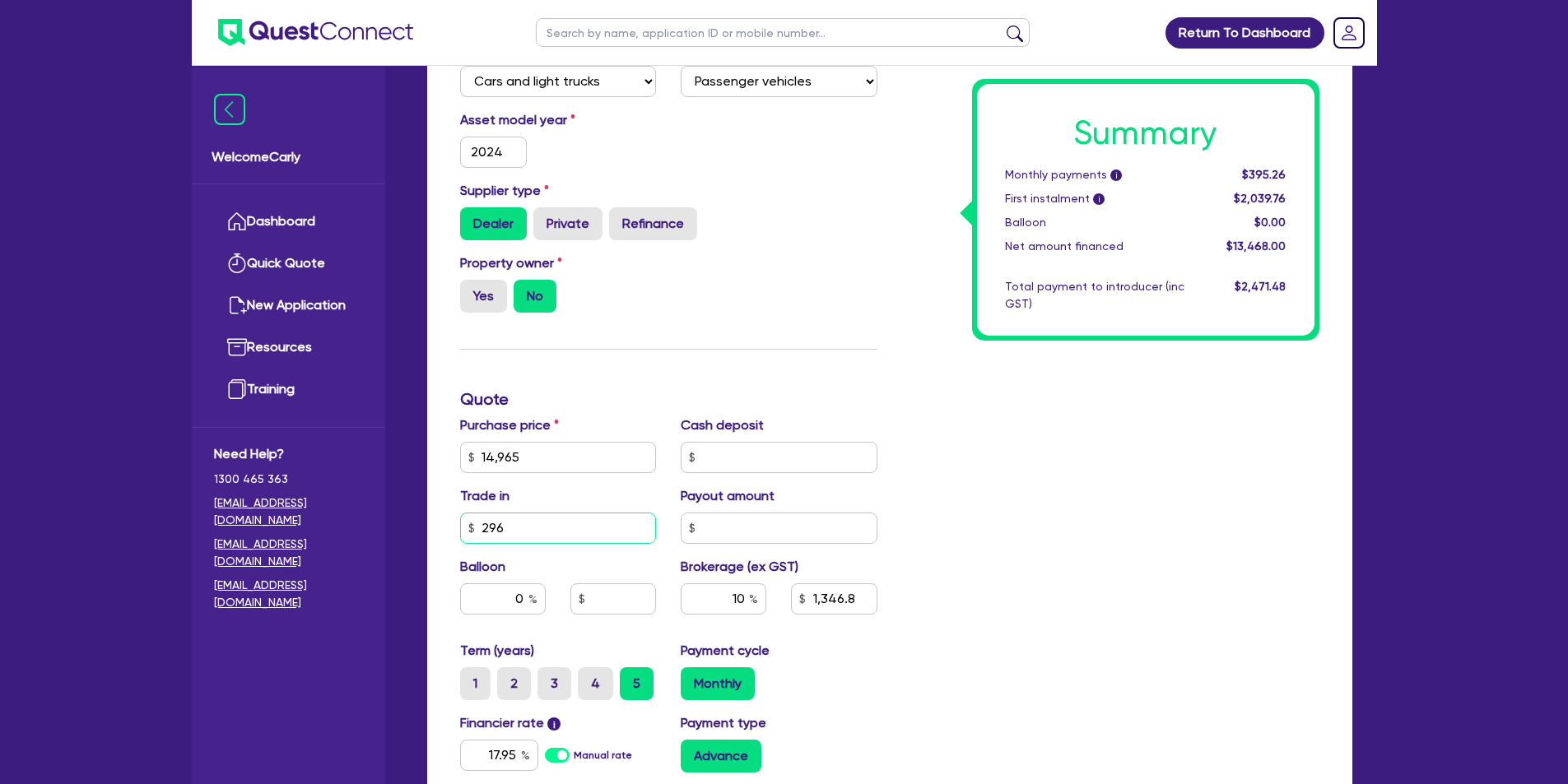
type input "2,965"
type input "1,346.8"
type input "2,965"
click at [620, 388] on div "Funding Options Who will be funding this deal? Select I will fund 100% I will c…" at bounding box center [668, 400] width 442 height 1059
type input "1,200"
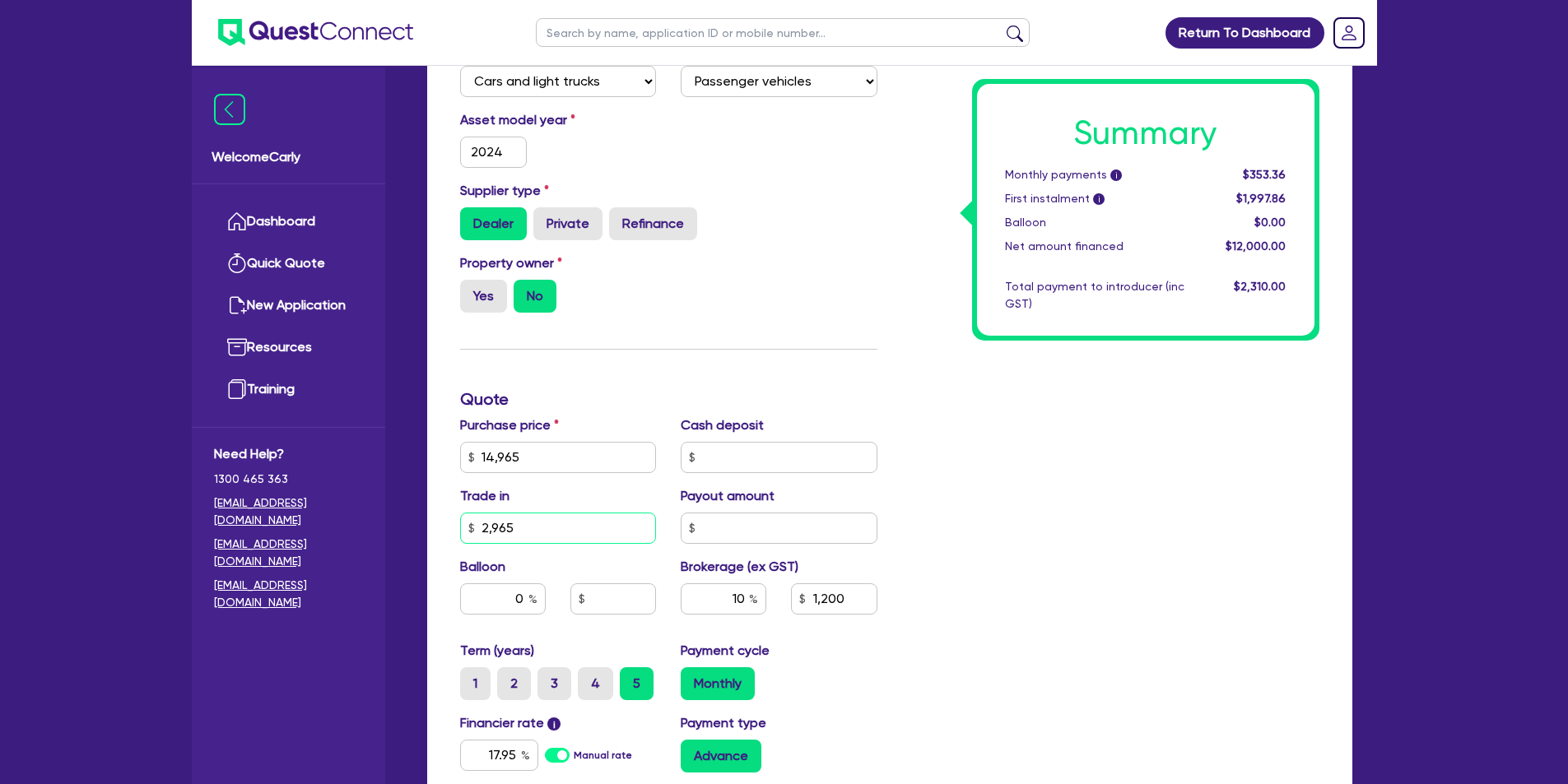
drag, startPoint x: 568, startPoint y: 521, endPoint x: 485, endPoint y: 529, distance: 83.4
click at [479, 530] on input "2,965" at bounding box center [558, 529] width 197 height 31
click at [529, 522] on input "2,965" at bounding box center [558, 529] width 197 height 31
drag, startPoint x: 521, startPoint y: 523, endPoint x: 473, endPoint y: 524, distance: 48.0
click at [473, 524] on div "2,965" at bounding box center [558, 529] width 197 height 31
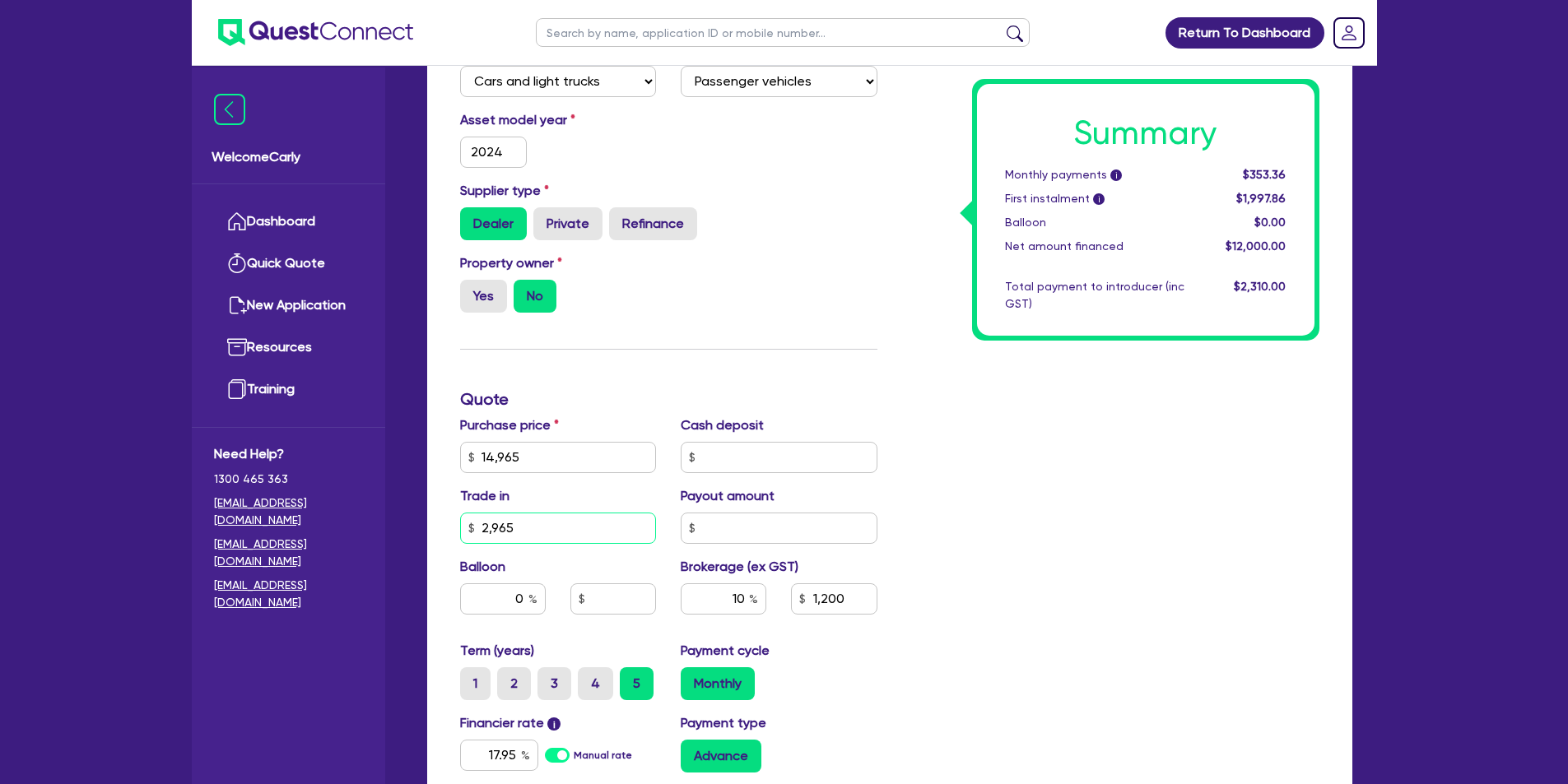
type input "4"
type input "1,200"
type input "45"
type input "1,200"
type input "456"
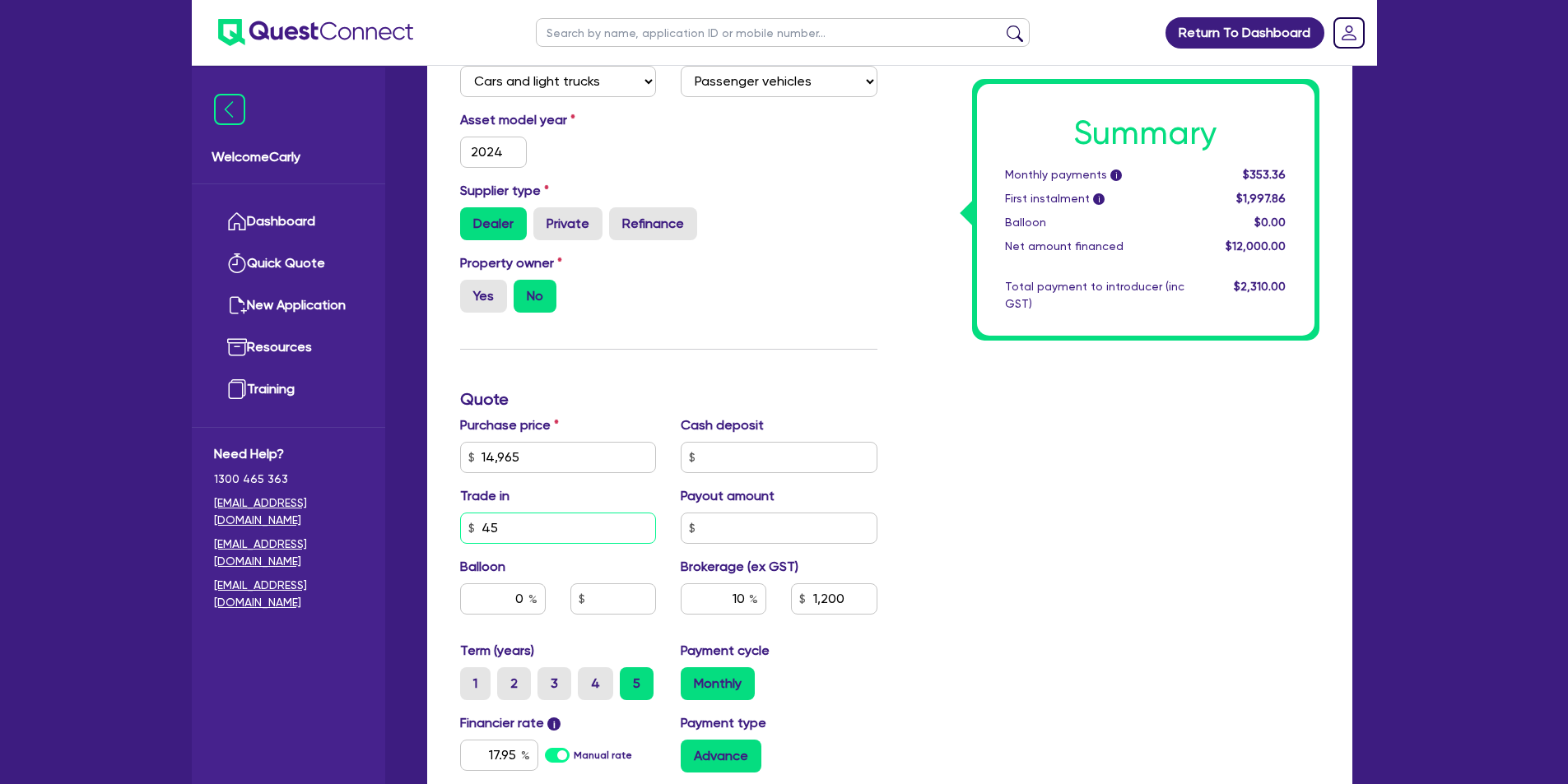
type input "1,200"
type input "4,565"
type input "1,200"
type input "4,565"
type input "1,040"
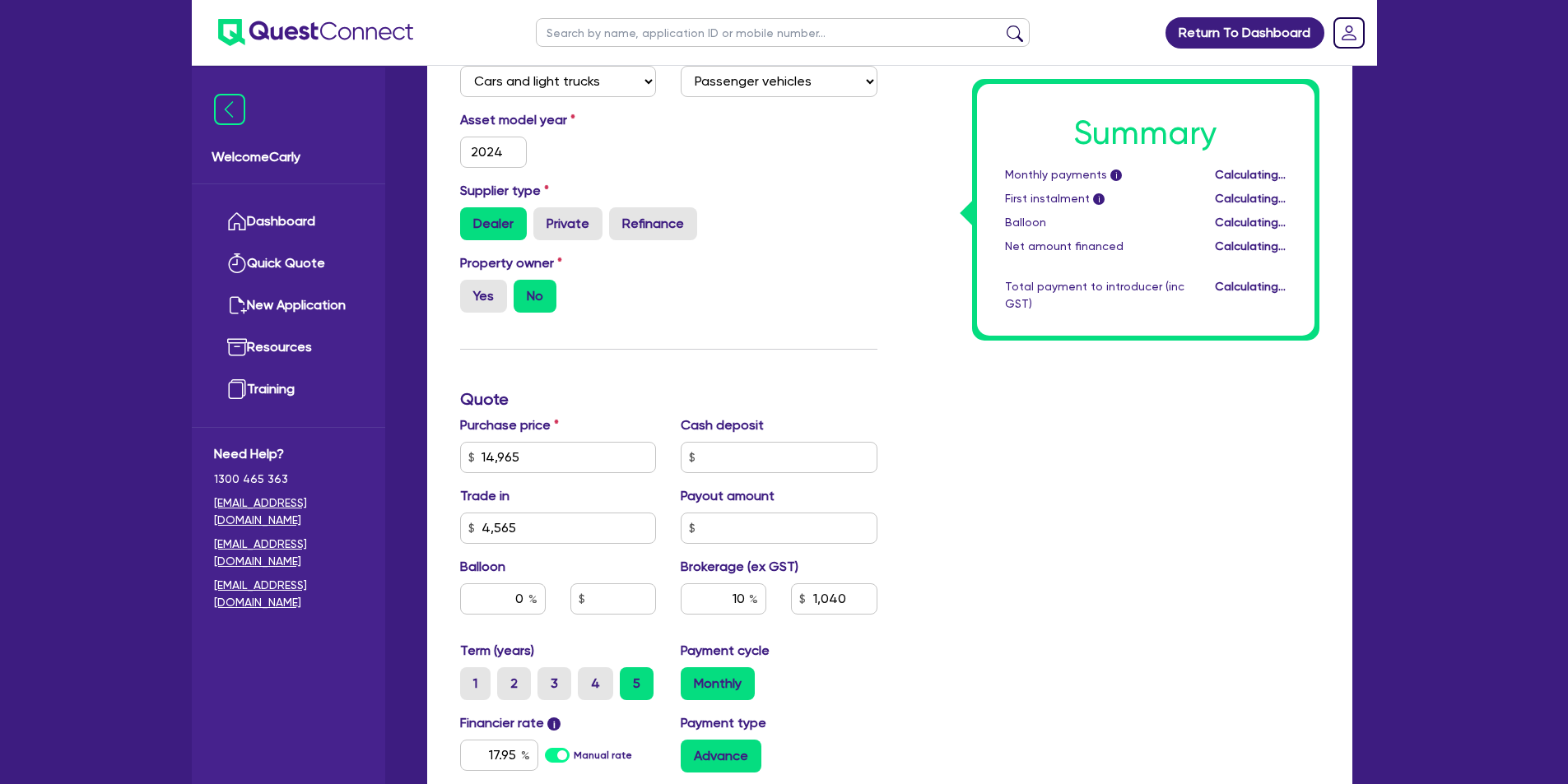
click at [686, 355] on div "Funding Options Who will be funding this deal? Select I will fund 100% I will c…" at bounding box center [668, 400] width 442 height 1059
click at [564, 530] on input "4,565" at bounding box center [558, 529] width 197 height 31
click at [522, 526] on input "4,565" at bounding box center [558, 529] width 197 height 31
type input "456"
type input "1,040"
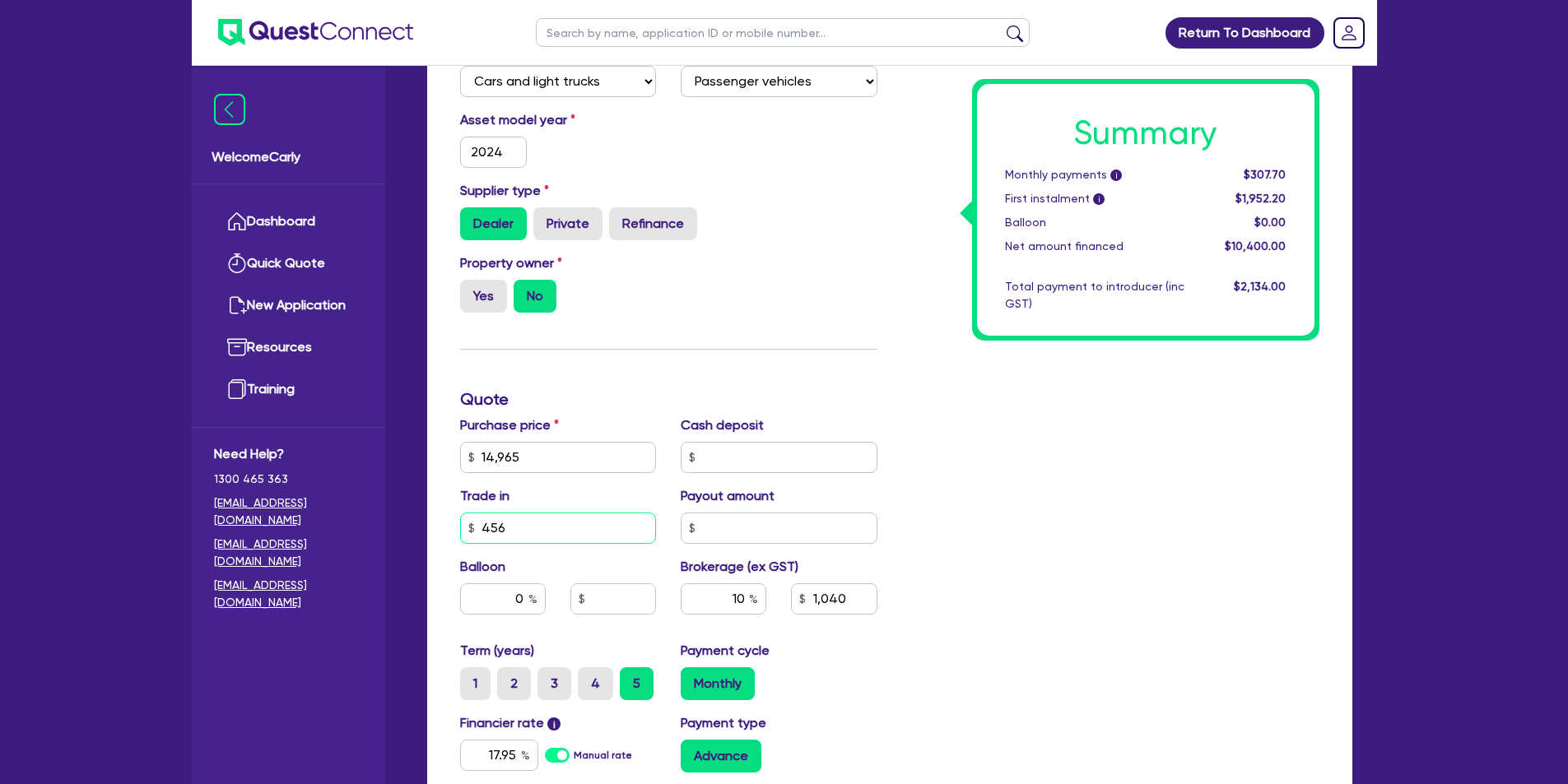
type input "45"
type input "1,040"
type input "4"
type input "1,040"
type input "49"
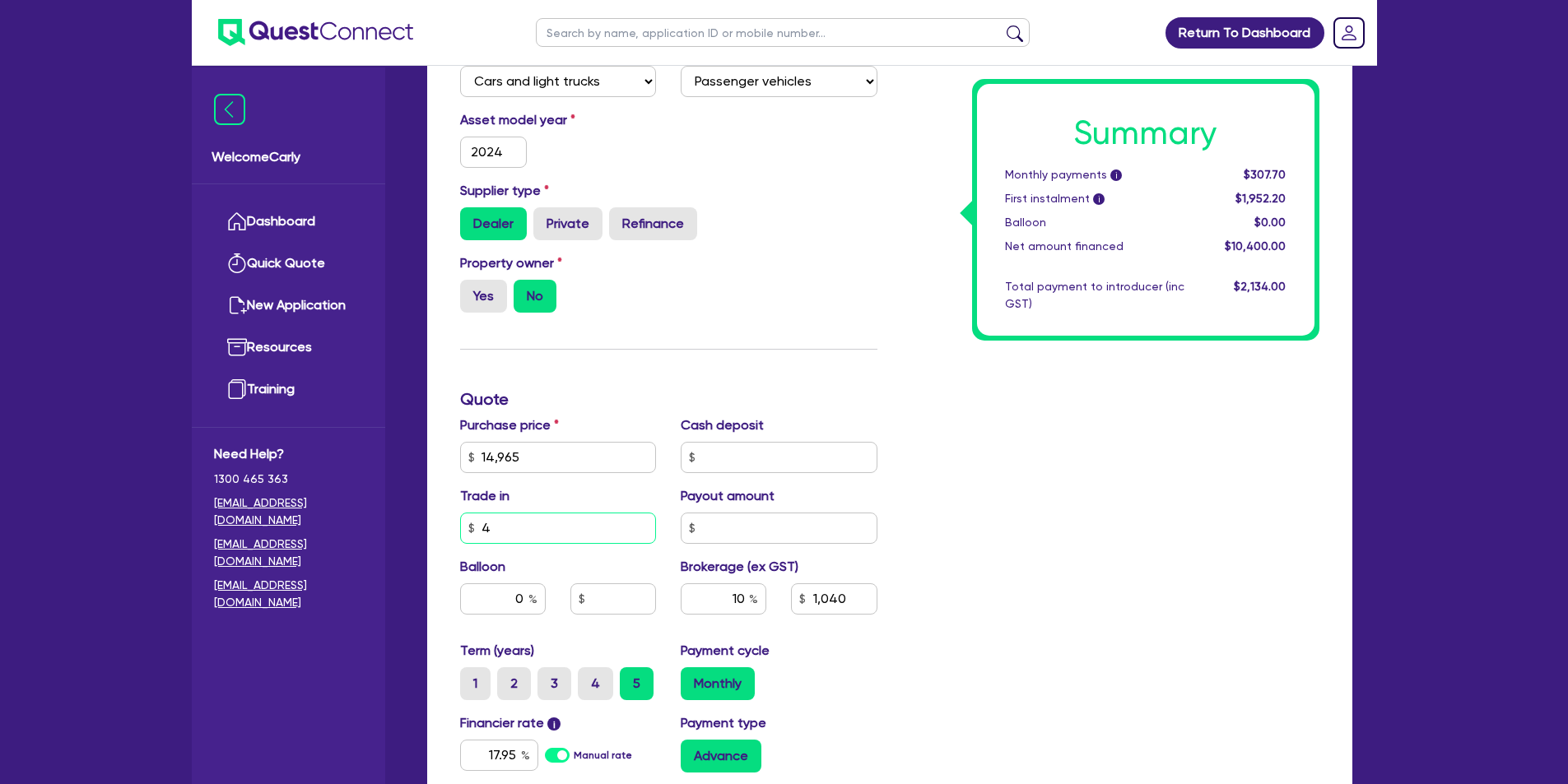
type input "1,040"
type input "496"
type input "1,040"
type input "4,965"
type input "1,040"
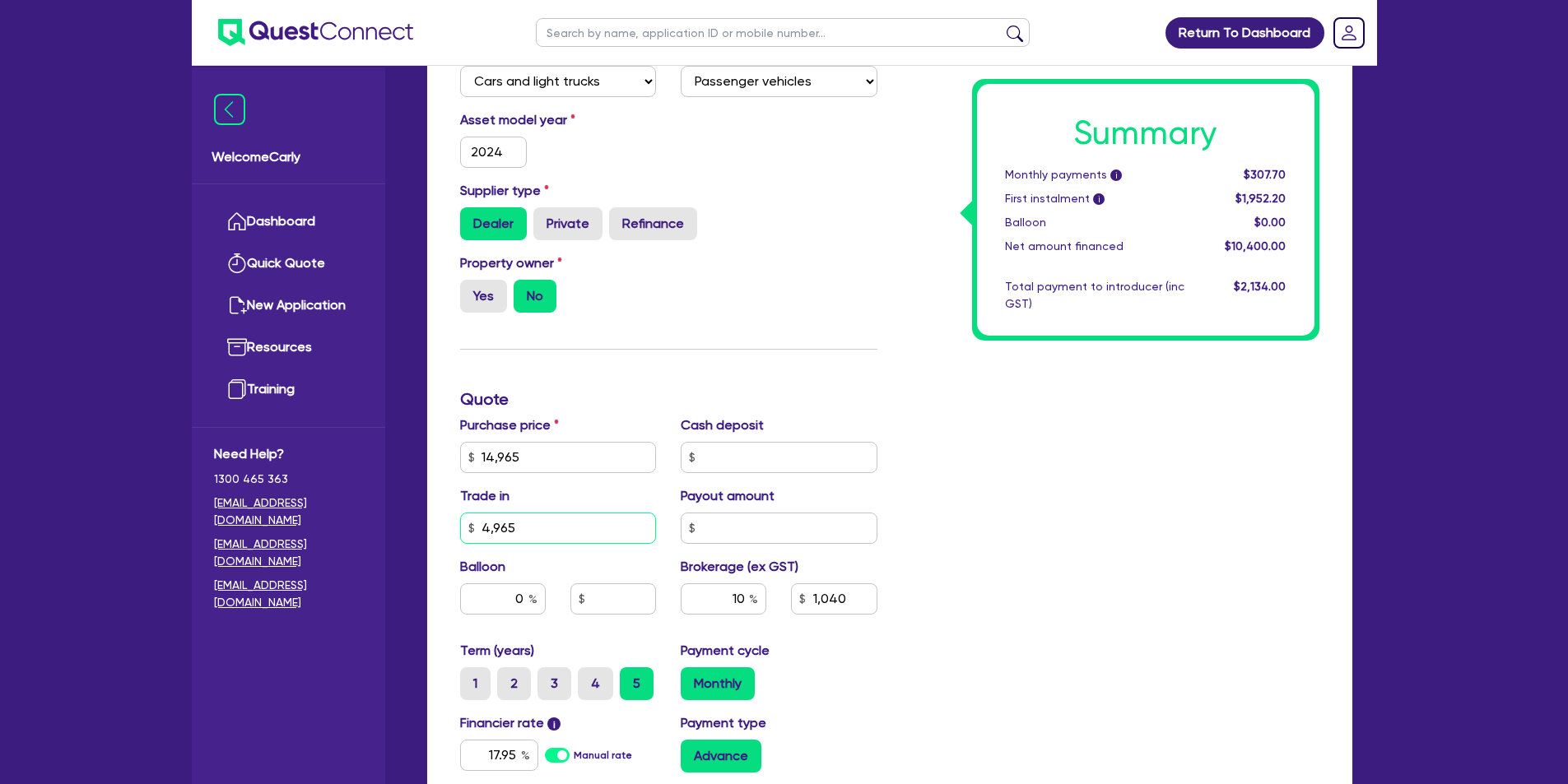
type input "4,965"
click at [781, 521] on input "text" at bounding box center [779, 529] width 197 height 31
type input "1,000"
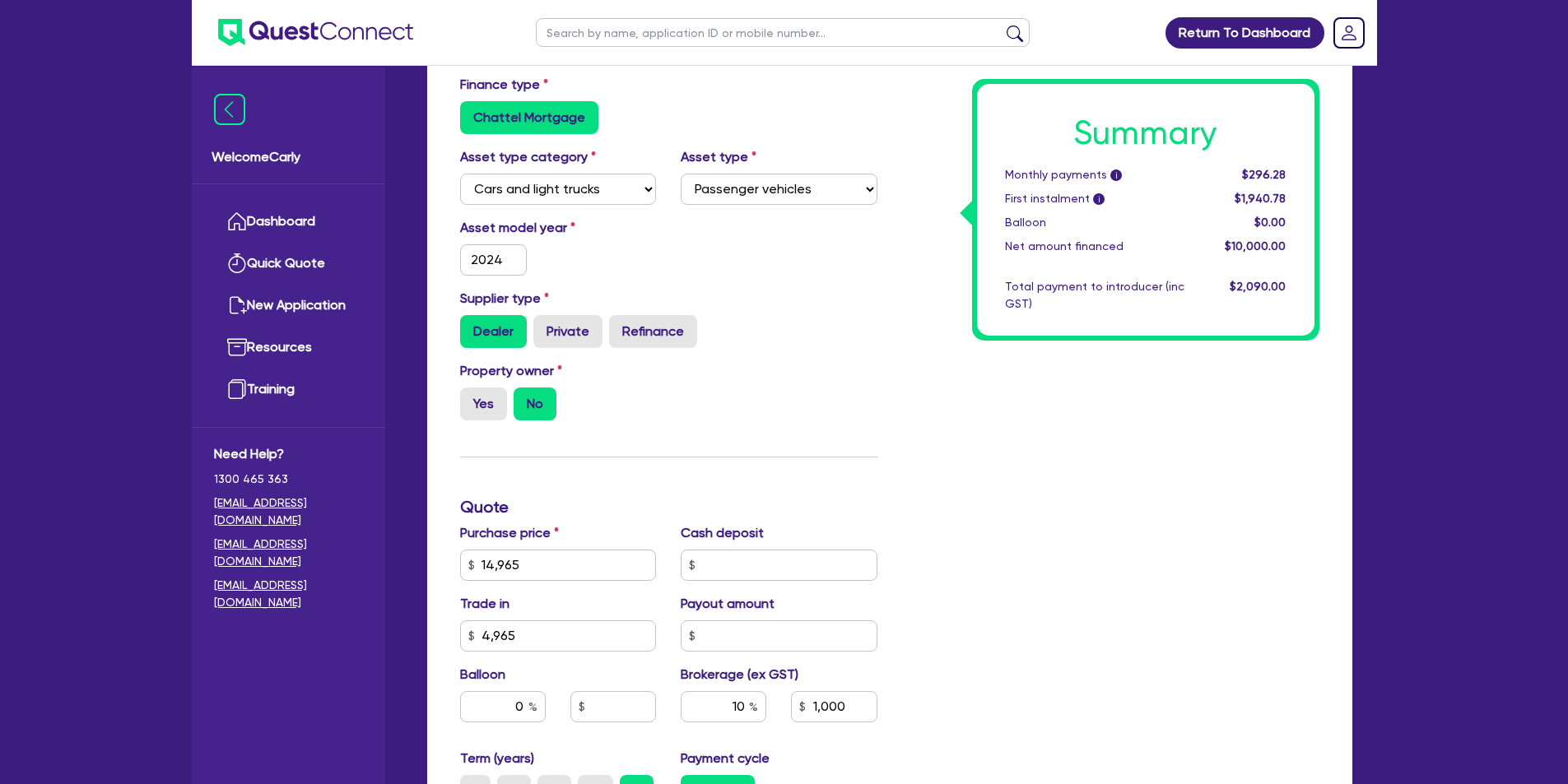
scroll to position [220, 0]
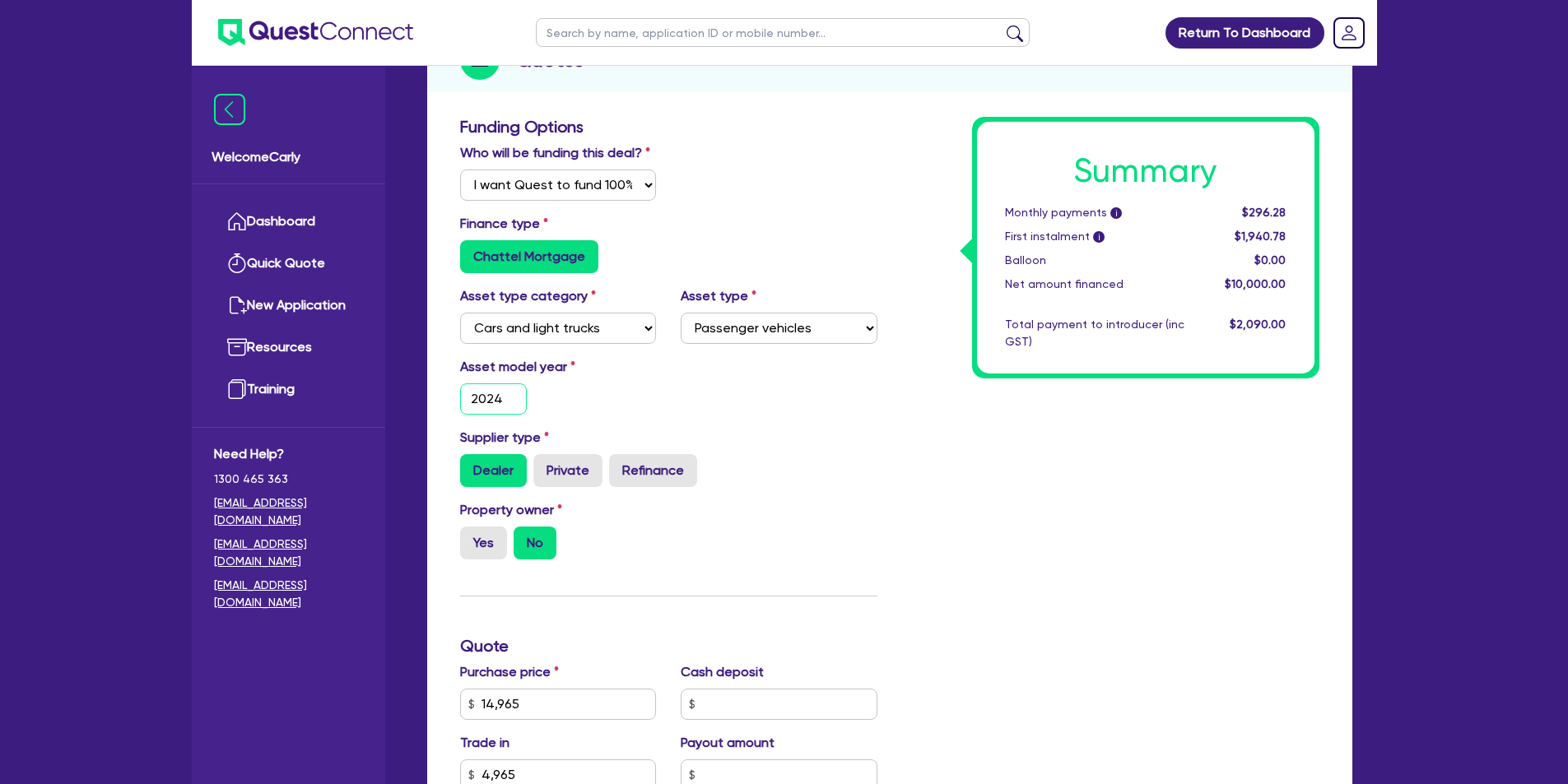
drag, startPoint x: 519, startPoint y: 397, endPoint x: 439, endPoint y: 395, distance: 80.0
click at [439, 395] on div "Funding Options Who will be funding this deal? Select I will fund 100% I will c…" at bounding box center [889, 684] width 925 height 1152
type input "2"
type input "1,000"
type input "20"
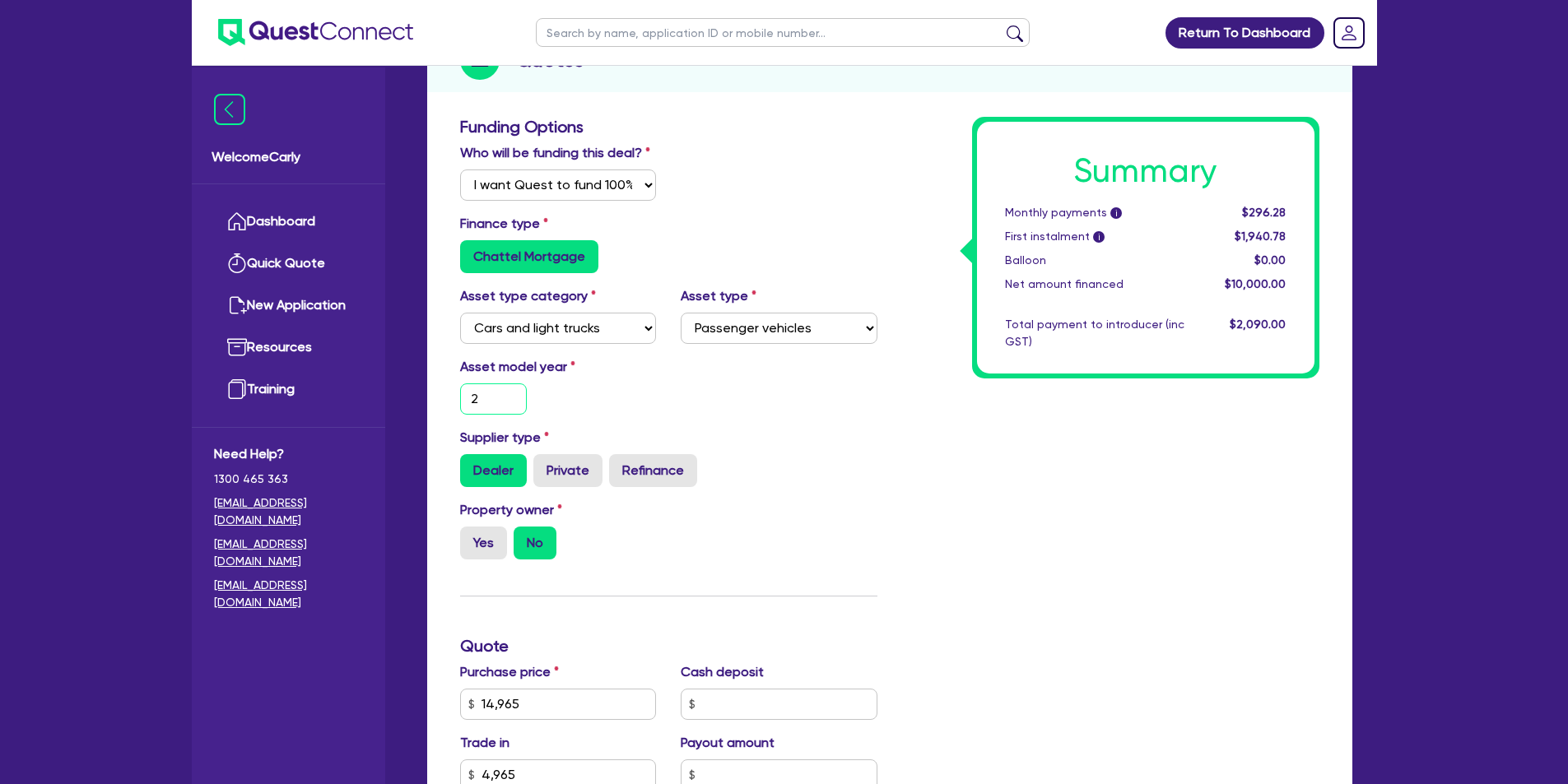
type input "1,000"
type input "201"
type input "1,000"
type input "2013"
type input "1,000"
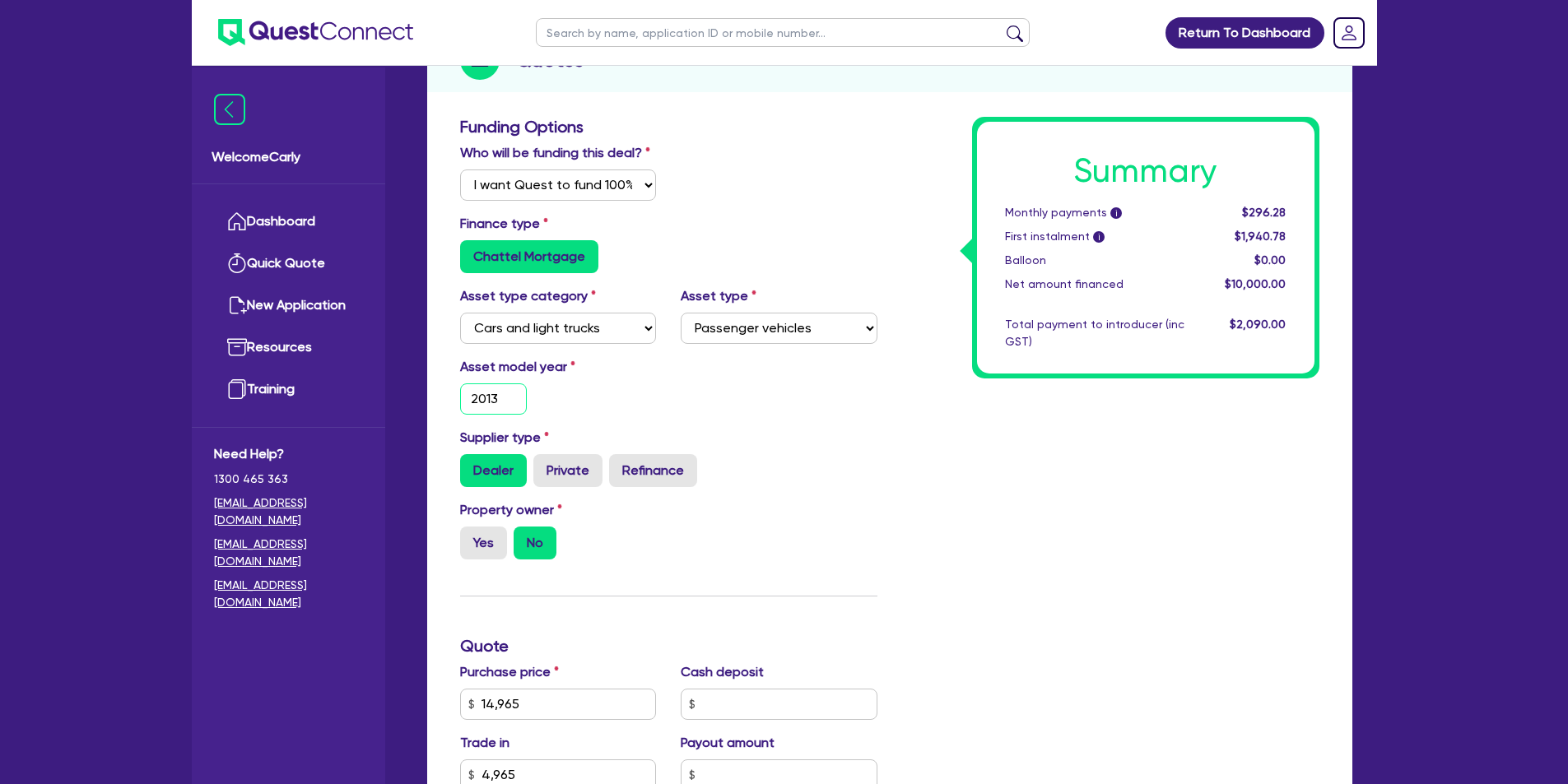
type input "2013"
click at [656, 414] on div "Asset model year [DATE]" at bounding box center [558, 386] width 221 height 58
type input "1,000"
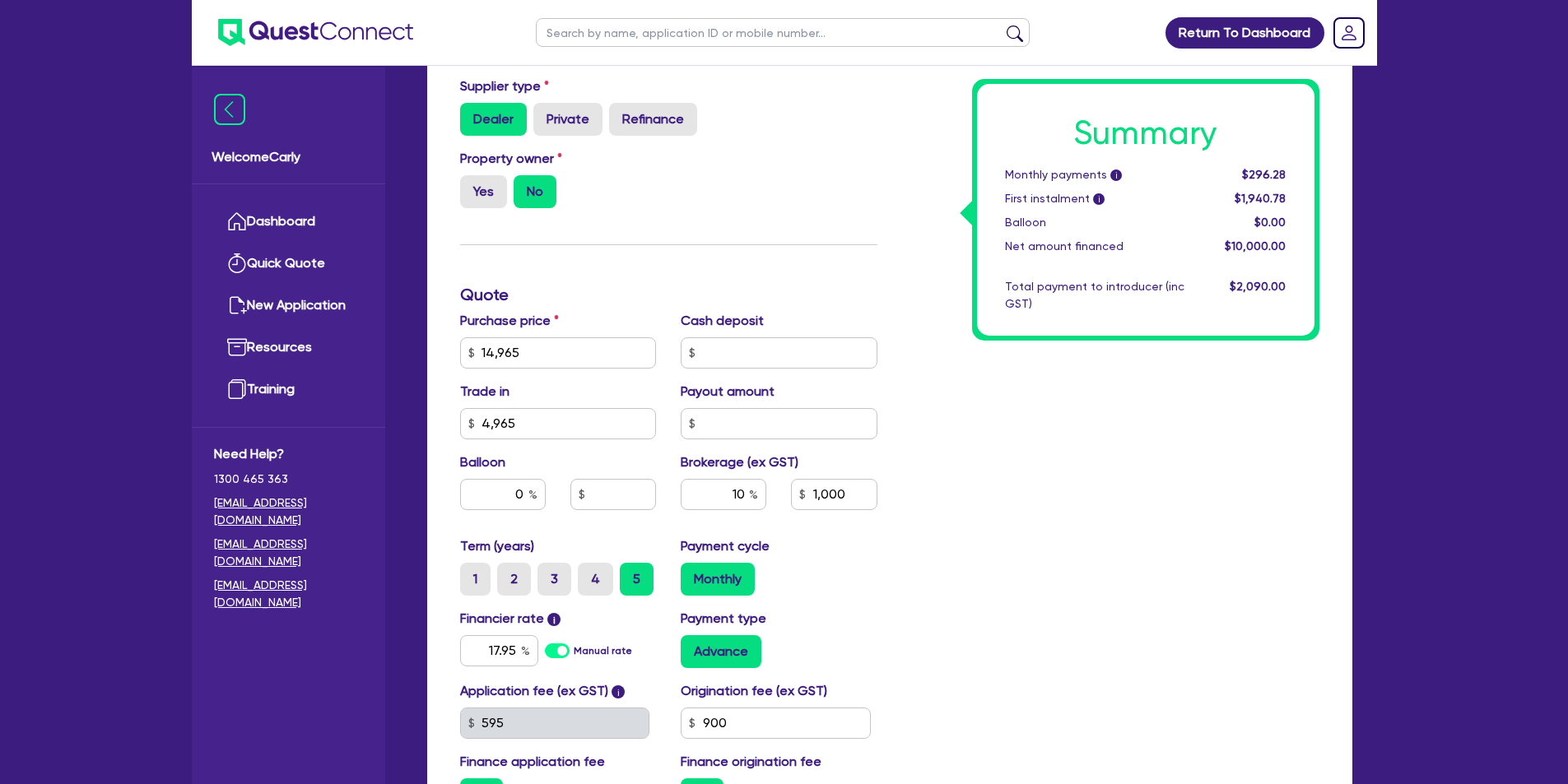
scroll to position [549, 0]
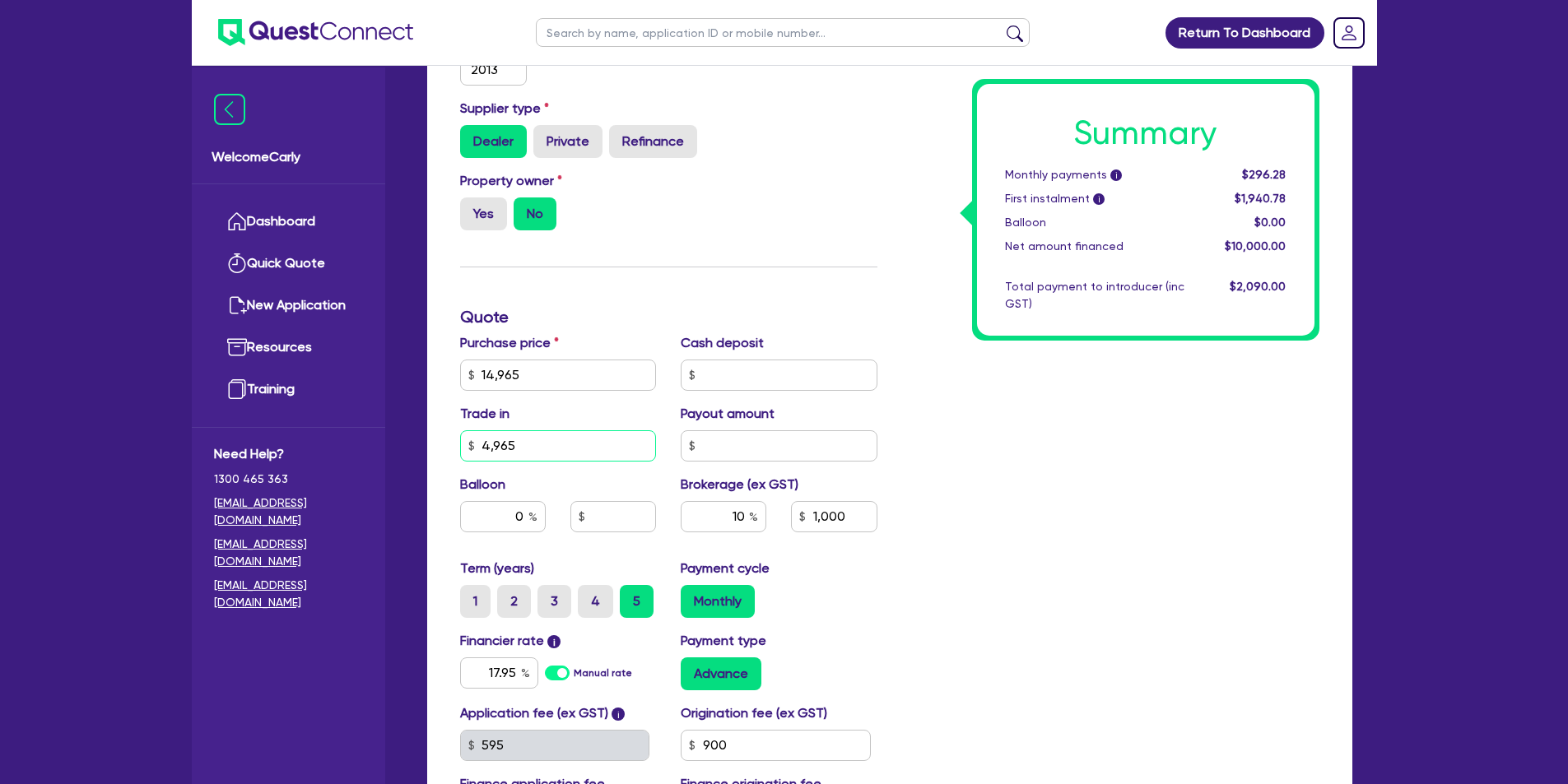
drag, startPoint x: 566, startPoint y: 451, endPoint x: 418, endPoint y: 435, distance: 148.9
click at [418, 435] on div "Quotes Applicant [GEOGRAPHIC_DATA] Security Notes Contracts Loan # QF15260 BELL…" at bounding box center [889, 275] width 950 height 1351
type input "1"
type input "1,000"
type input "14"
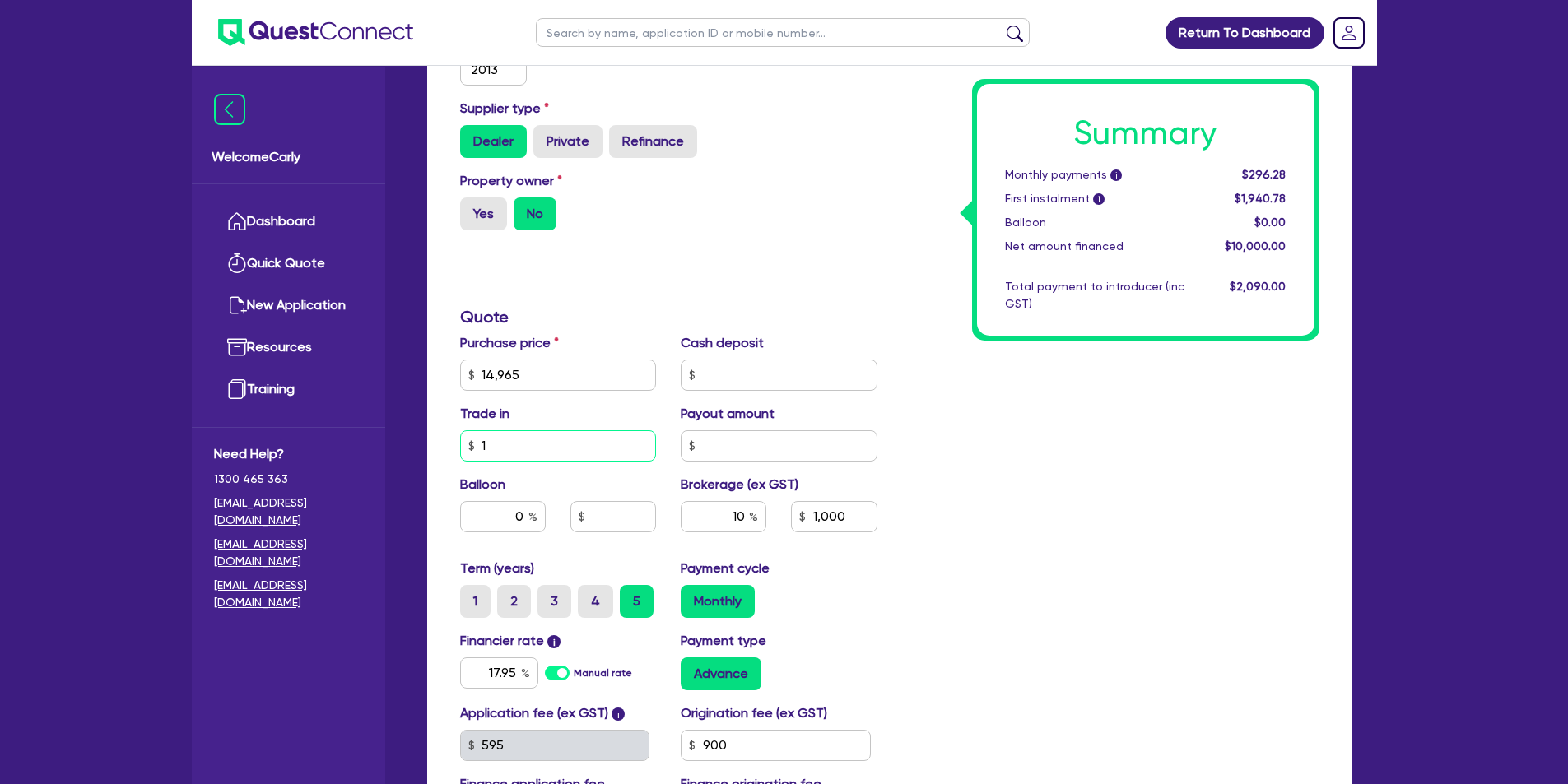
type input "1,000"
type input "149"
type input "1,000"
type input "1,497"
type input "1,000"
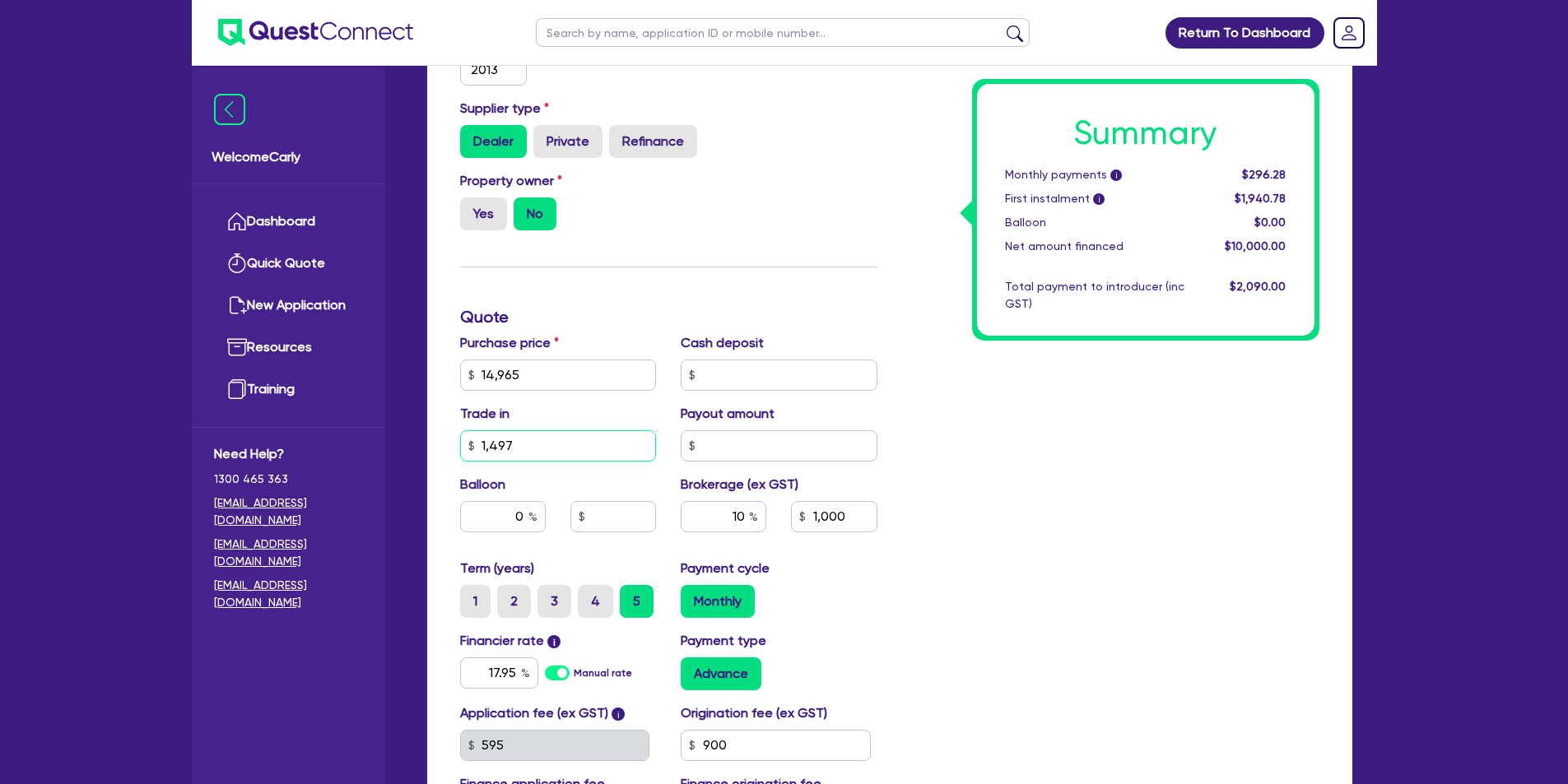
type input "1,497"
click at [760, 300] on div "Funding Options Who will be funding this deal? Select I will fund 100% I will c…" at bounding box center [668, 317] width 442 height 1059
type input "1,346.8"
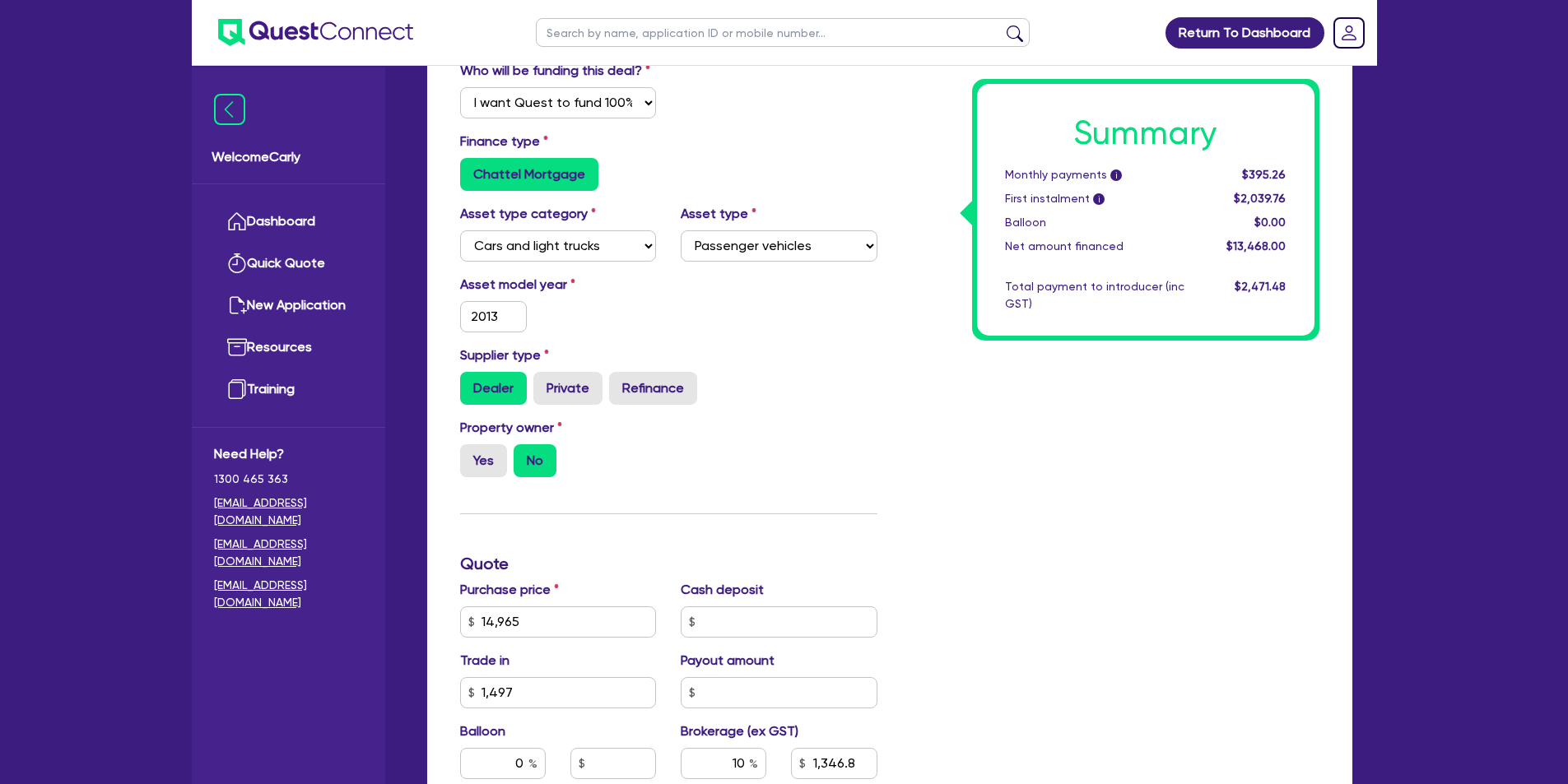
scroll to position [467, 0]
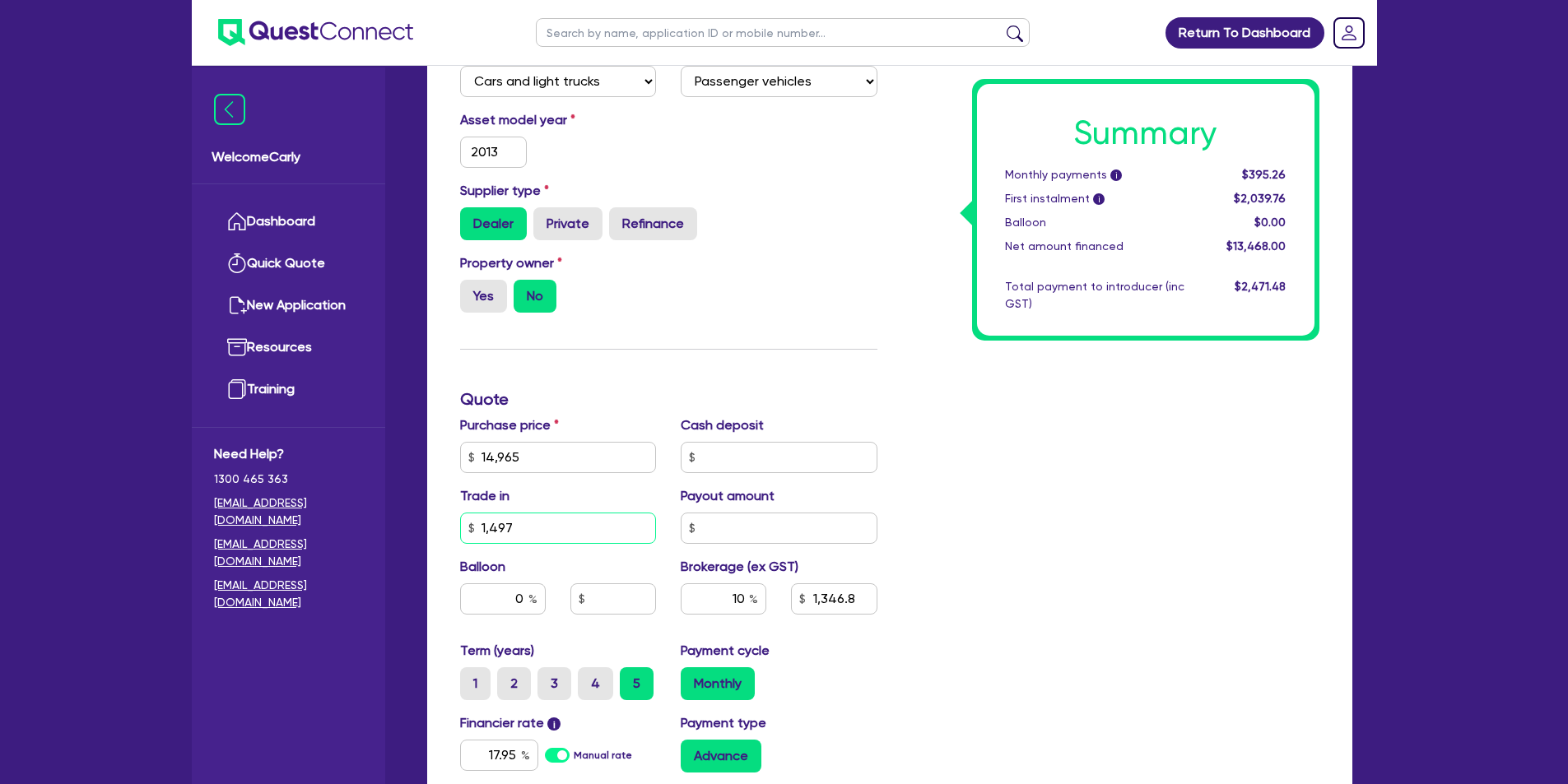
click at [550, 532] on input "1,497" at bounding box center [558, 529] width 197 height 31
drag, startPoint x: 491, startPoint y: 534, endPoint x: 520, endPoint y: 525, distance: 30.4
click at [482, 527] on input "1,497" at bounding box center [558, 529] width 197 height 31
click at [532, 525] on input "1,497" at bounding box center [558, 529] width 197 height 31
drag, startPoint x: 530, startPoint y: 528, endPoint x: 480, endPoint y: 528, distance: 50.0
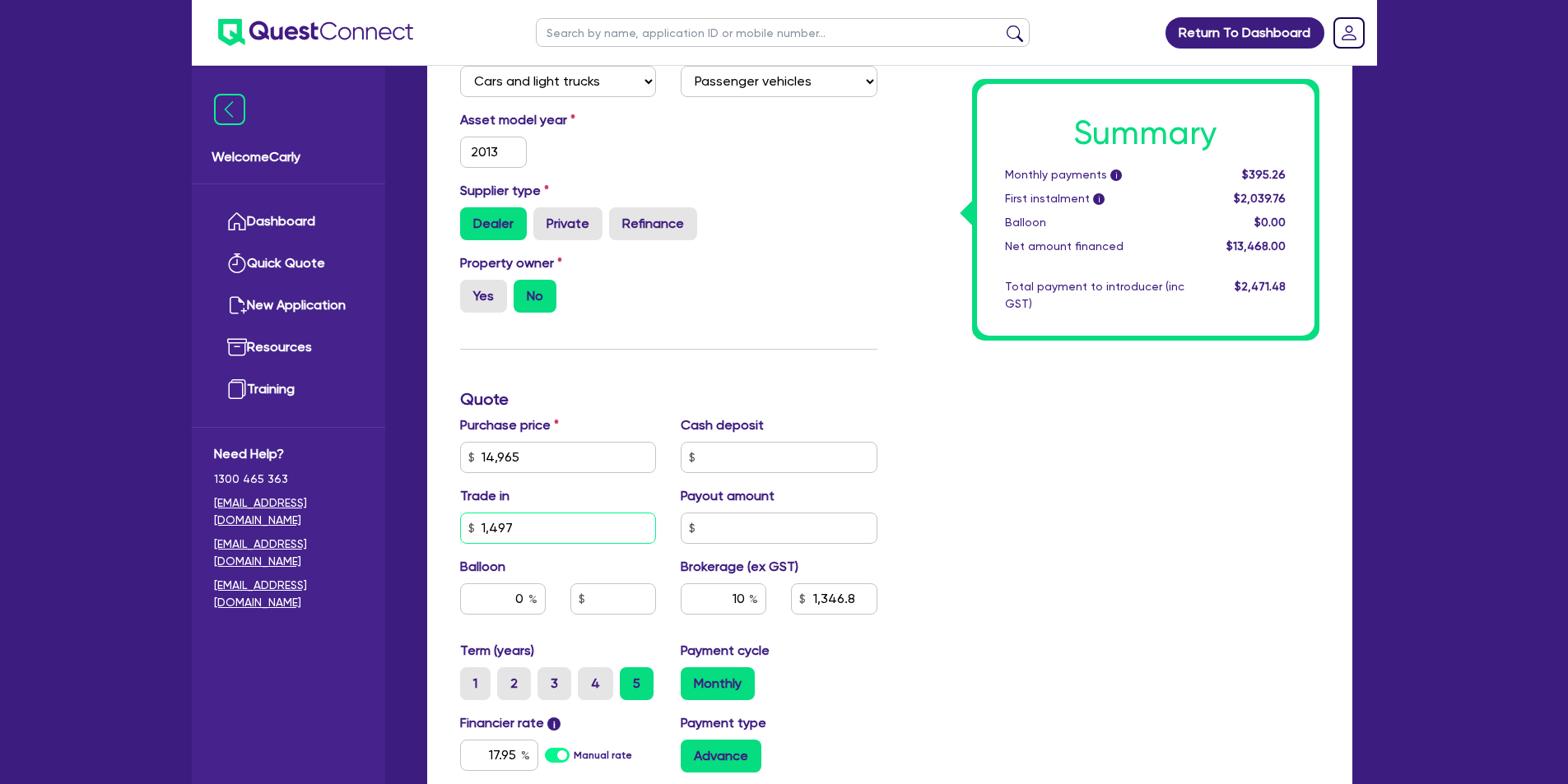
click at [480, 528] on input "1,497" at bounding box center [558, 529] width 197 height 31
type input "2"
type input "1,346.8"
type input "26"
type input "1,346.8"
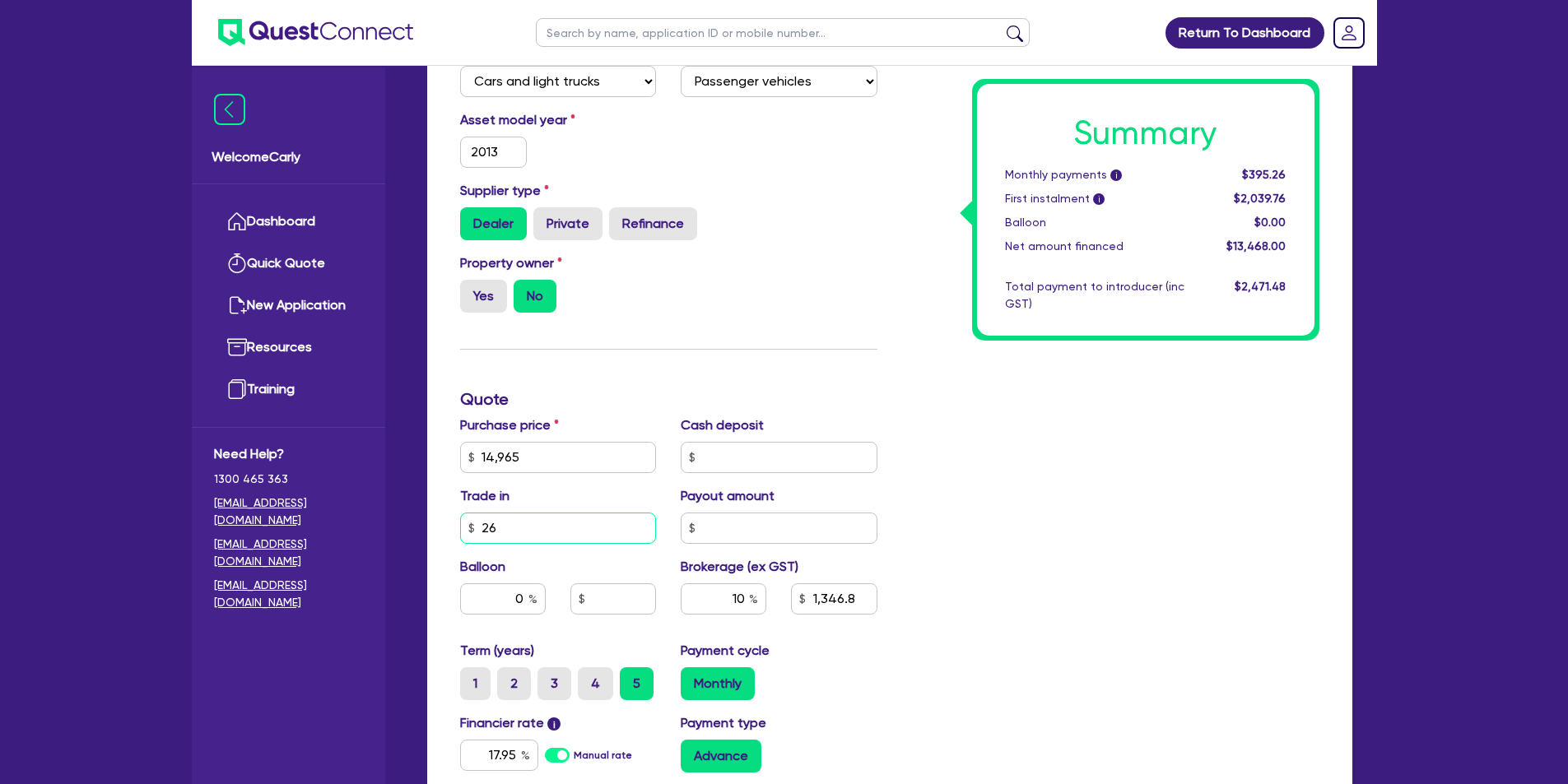
type input "269"
type input "1,346.8"
type input "2,695"
type input "1,346.8"
click at [551, 518] on input "2,695" at bounding box center [558, 529] width 197 height 31
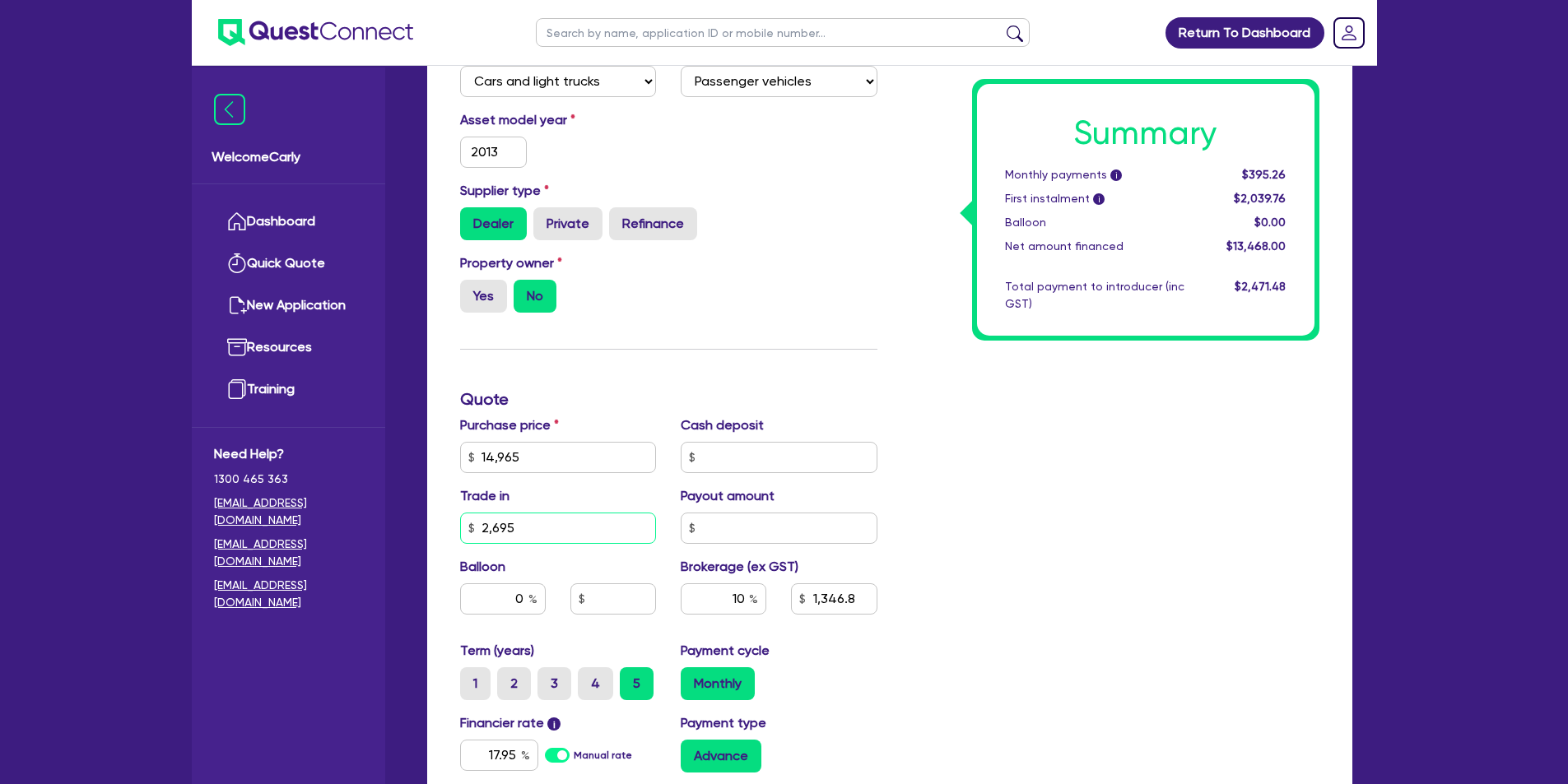
click at [485, 527] on input "2,695" at bounding box center [558, 529] width 197 height 31
click at [520, 526] on input "2,695" at bounding box center [558, 529] width 197 height 31
drag, startPoint x: 543, startPoint y: 528, endPoint x: 492, endPoint y: 530, distance: 51.0
click at [492, 530] on input "2,695" at bounding box center [558, 529] width 197 height 31
type input "29"
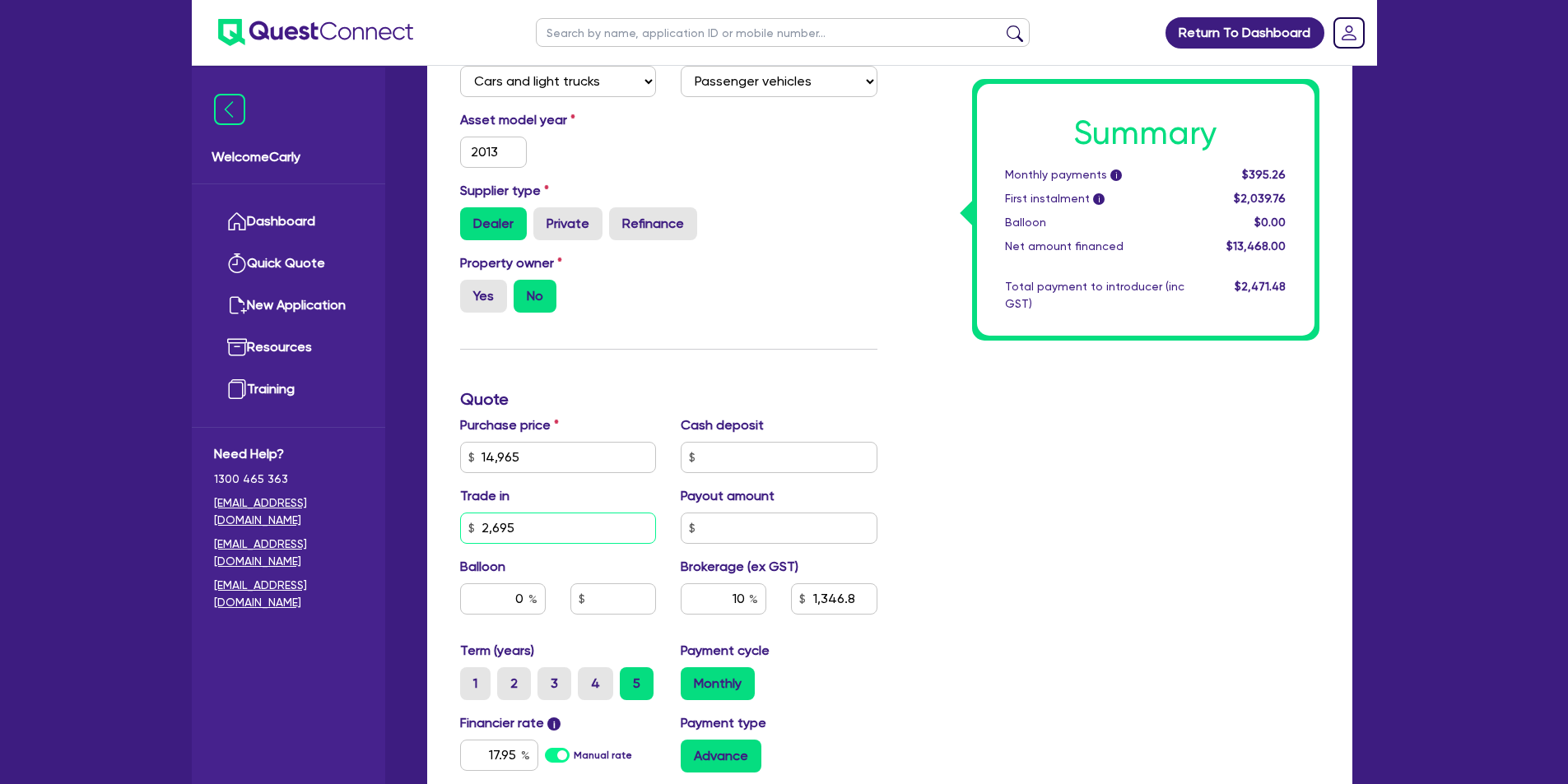
type input "1,346.8"
type input "296"
type input "1,346.8"
type input "2,965"
type input "1,346.8"
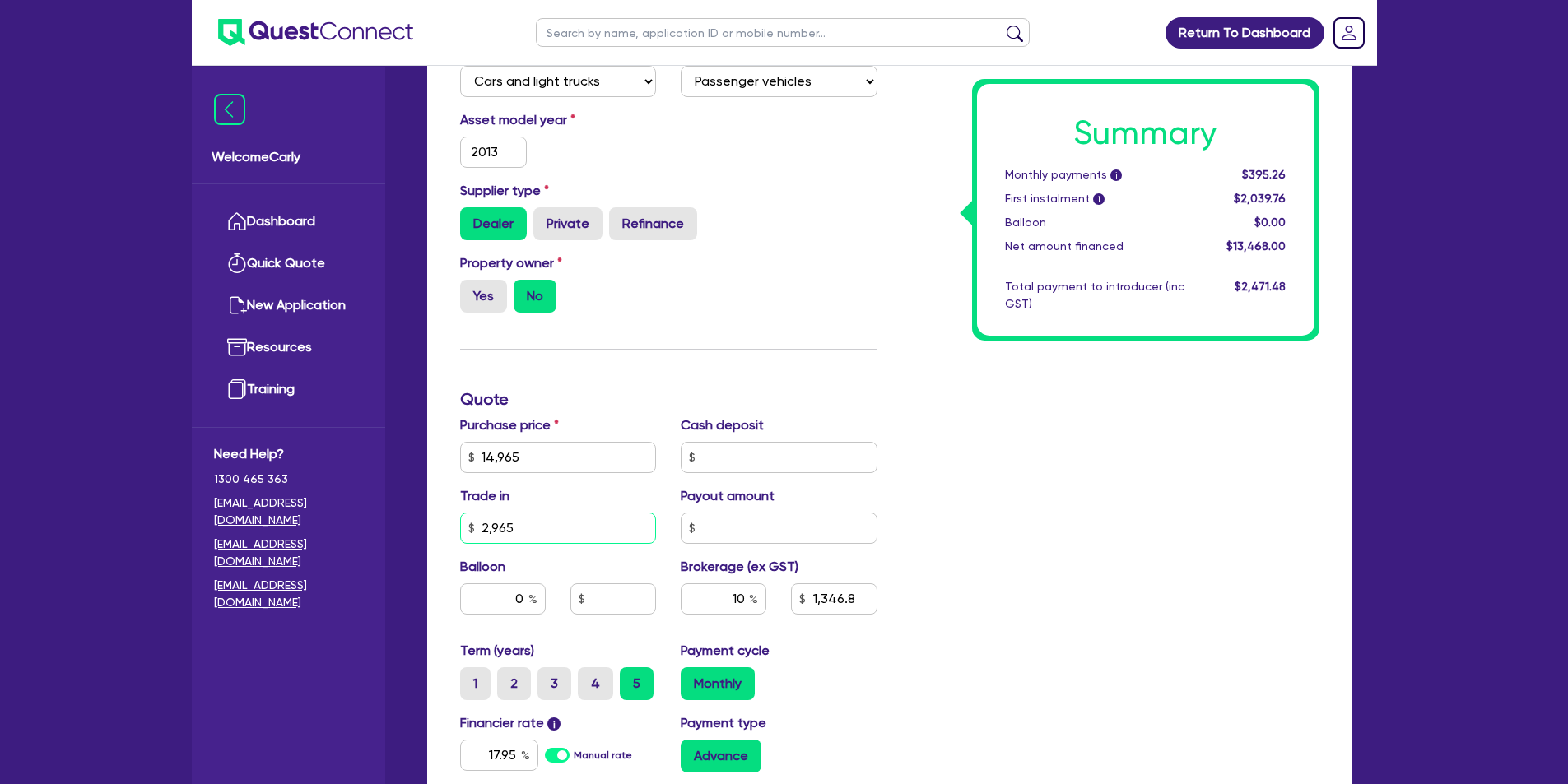
type input "2,965"
click at [671, 371] on div "Funding Options Who will be funding this deal? Select I will fund 100% I will c…" at bounding box center [668, 400] width 442 height 1059
drag, startPoint x: 539, startPoint y: 538, endPoint x: 482, endPoint y: 529, distance: 57.7
click at [482, 529] on input "2,965" at bounding box center [558, 529] width 197 height 31
click at [985, 671] on div "Summary Monthly payments i $353.36 First instalment i $1,997.86 Balloon $0.00 N…" at bounding box center [1111, 400] width 442 height 1059
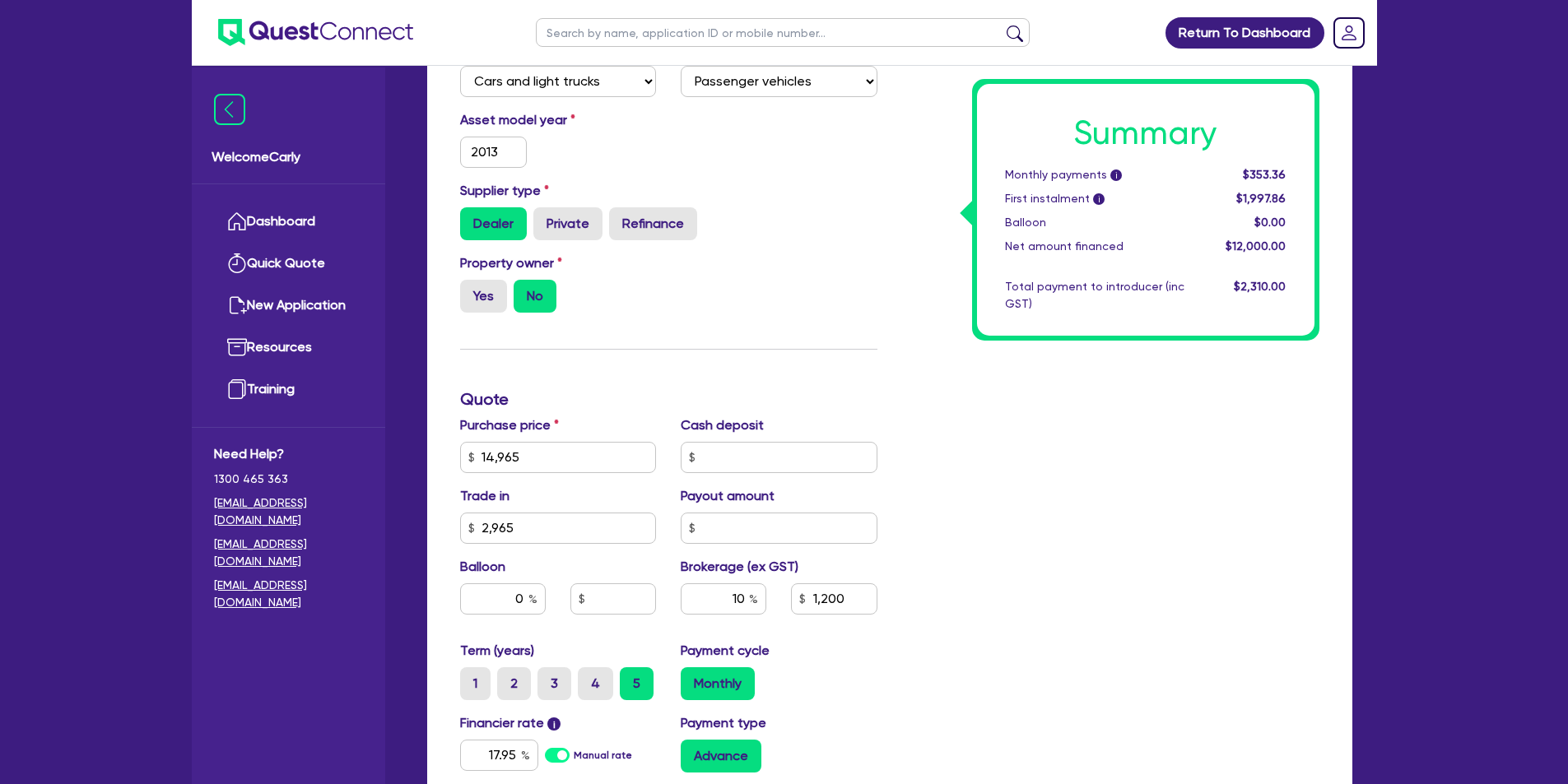
type input "1,200"
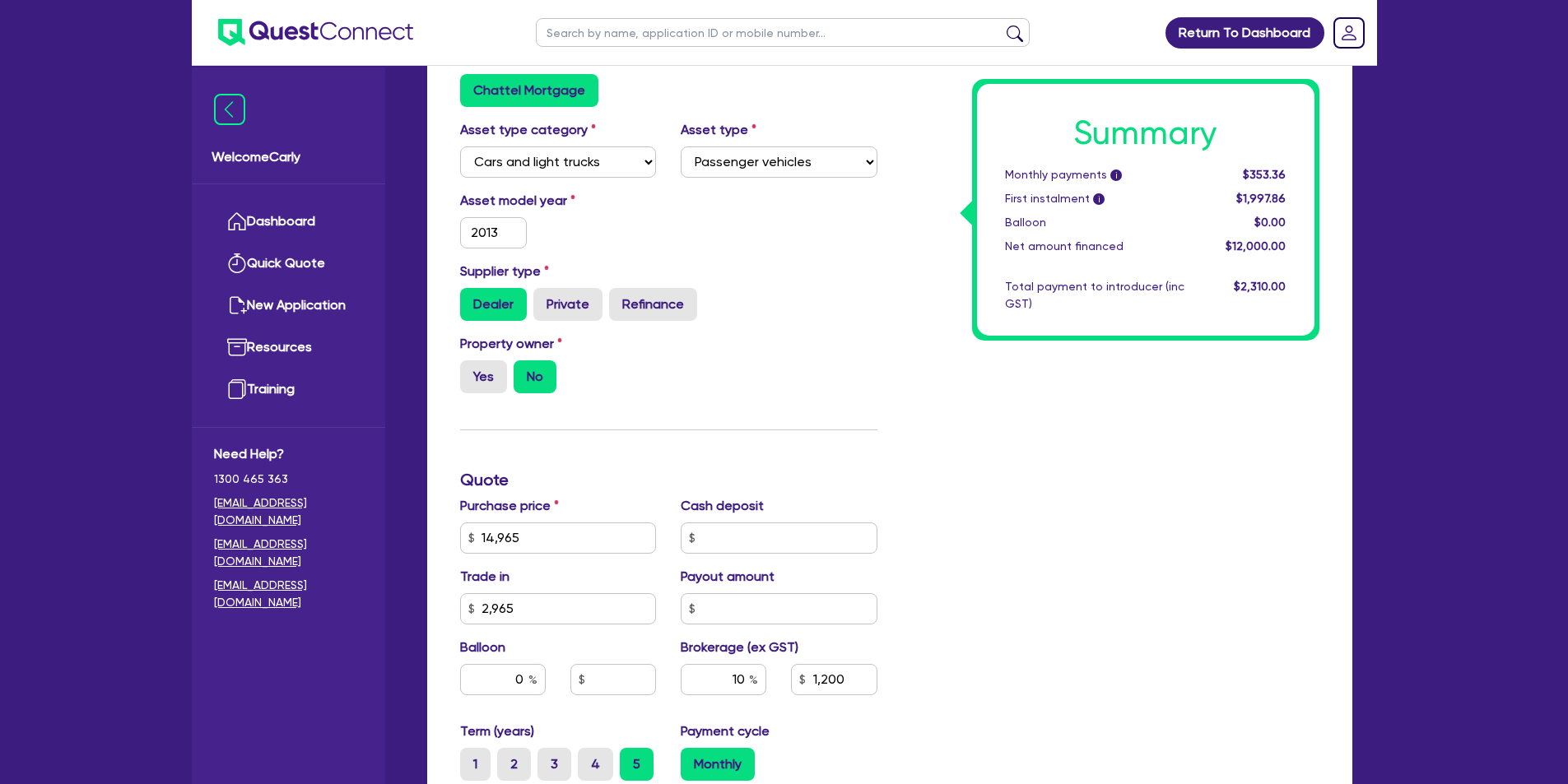
scroll to position [384, 0]
drag, startPoint x: 567, startPoint y: 614, endPoint x: 480, endPoint y: 613, distance: 87.0
click at [480, 613] on input "2,965" at bounding box center [558, 611] width 197 height 31
type input "1"
type input "1,200"
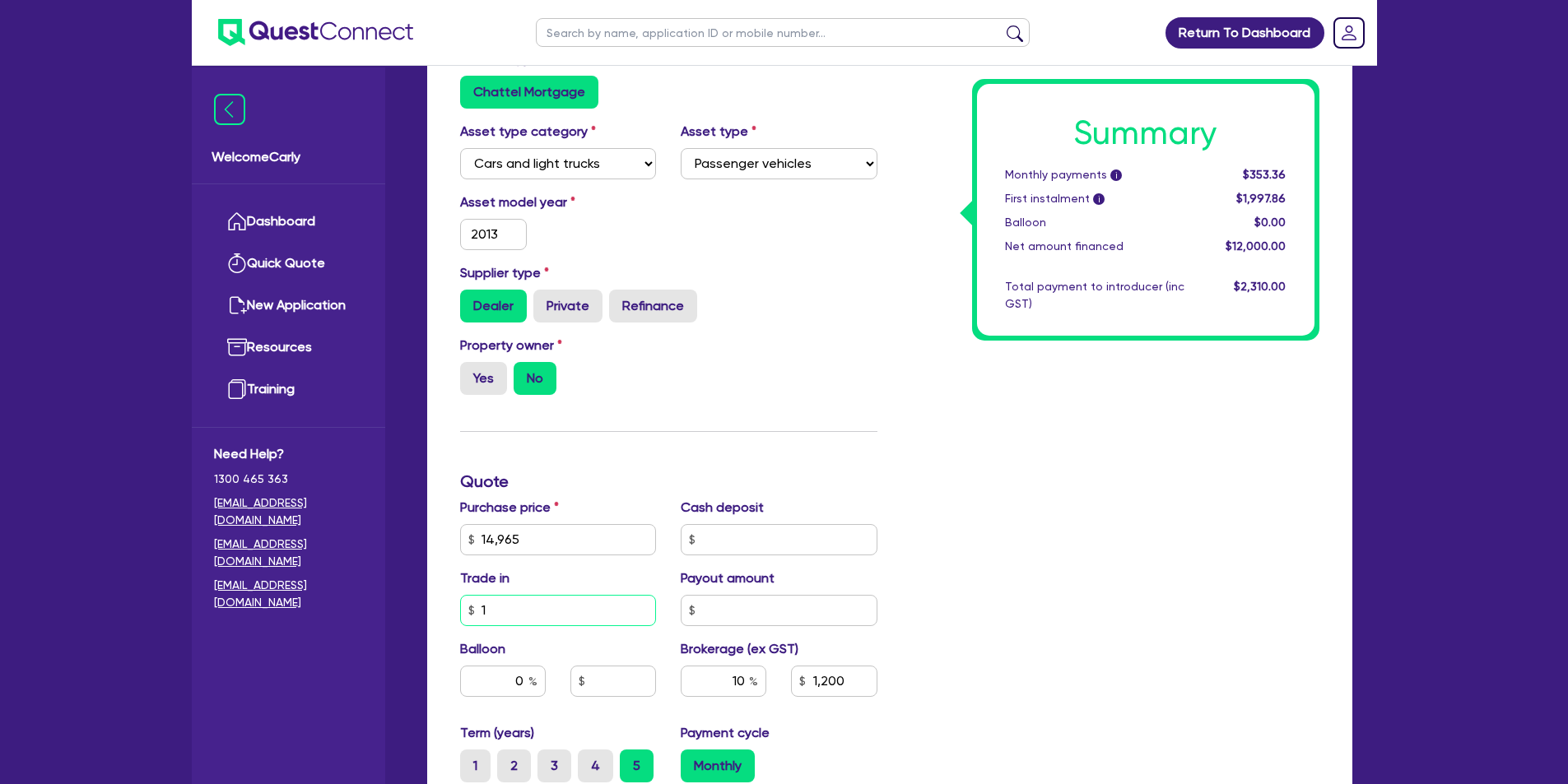
type input "14"
type input "1,200"
type input "149"
type input "1,200"
type input "1,497"
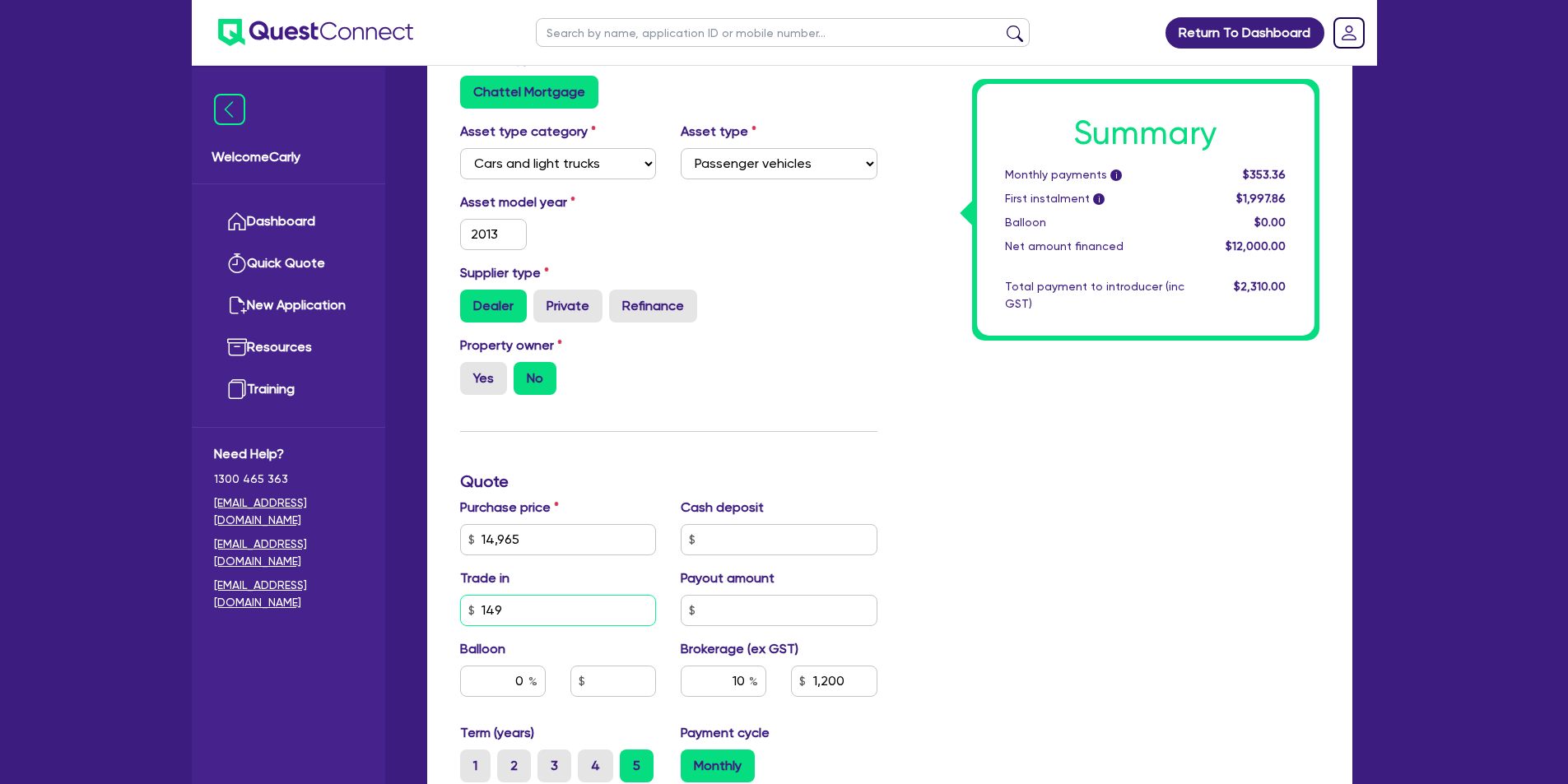
type input "1,200"
type input "1,497"
click at [725, 432] on div "Funding Options Who will be funding this deal? Select I will fund 100% I will c…" at bounding box center [668, 482] width 442 height 1059
type input "1,346.8"
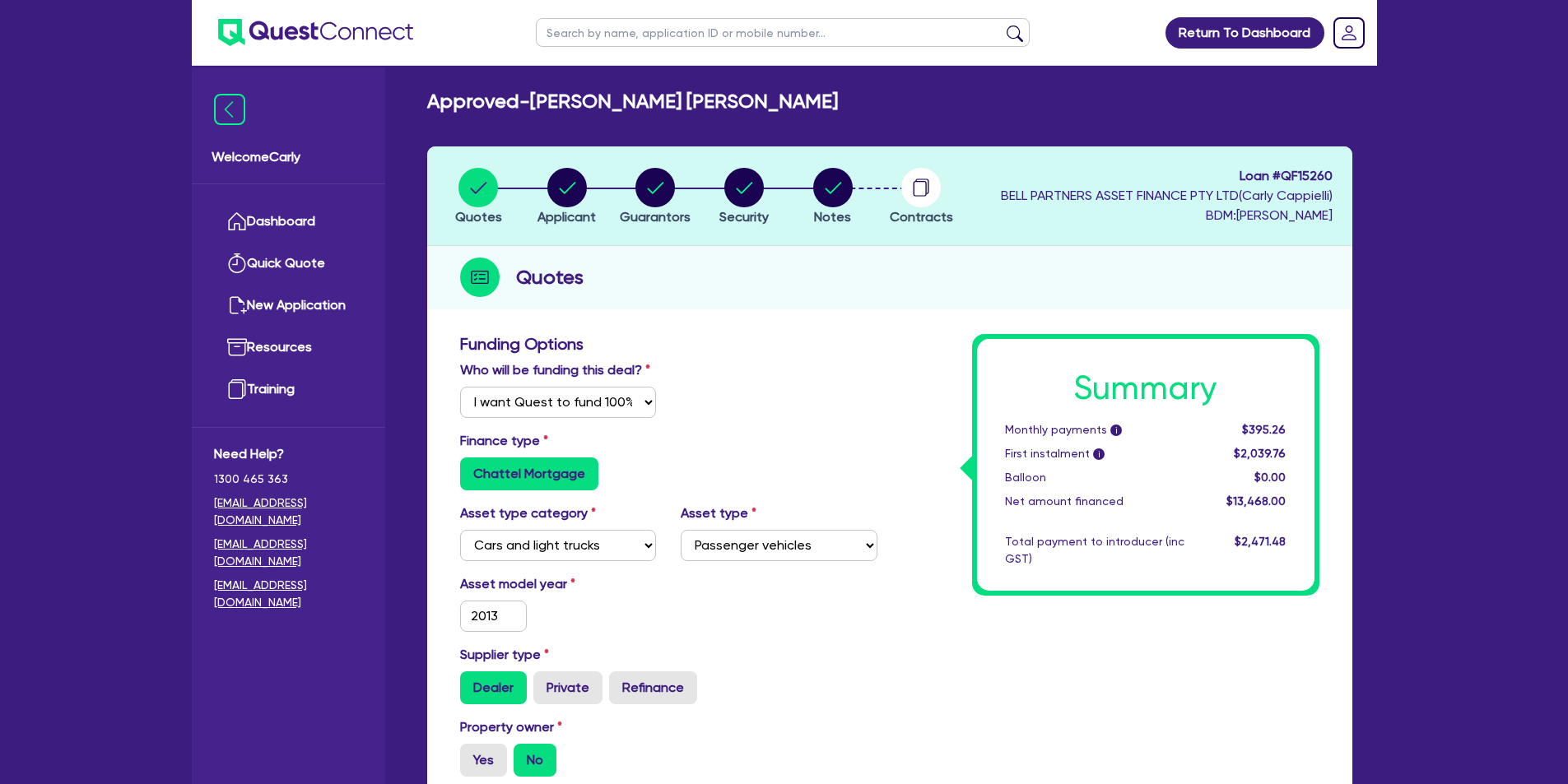
scroll to position [0, 0]
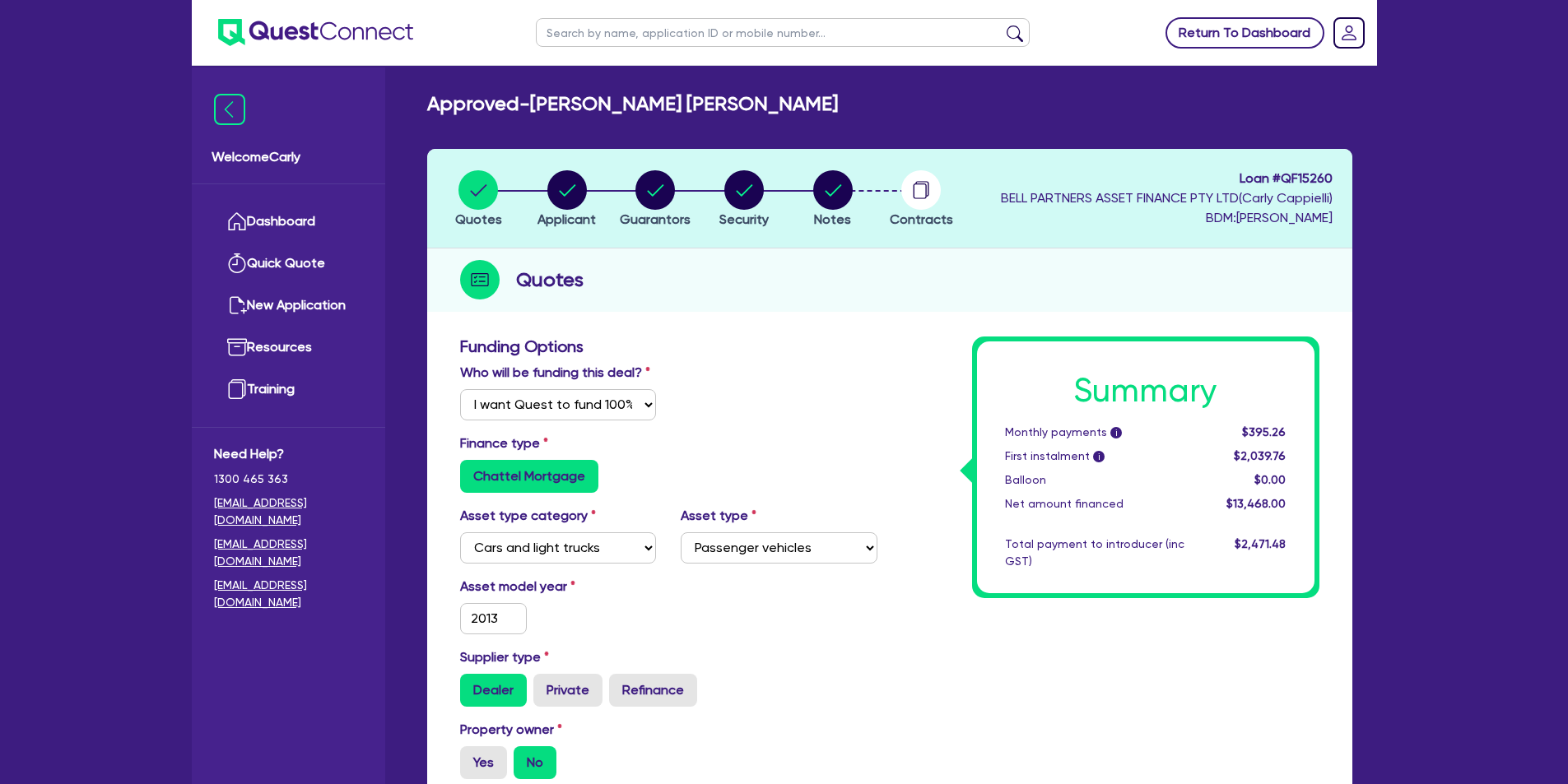
click at [1242, 30] on link "Return To Dashboard" at bounding box center [1245, 33] width 159 height 31
